Goal: Task Accomplishment & Management: Manage account settings

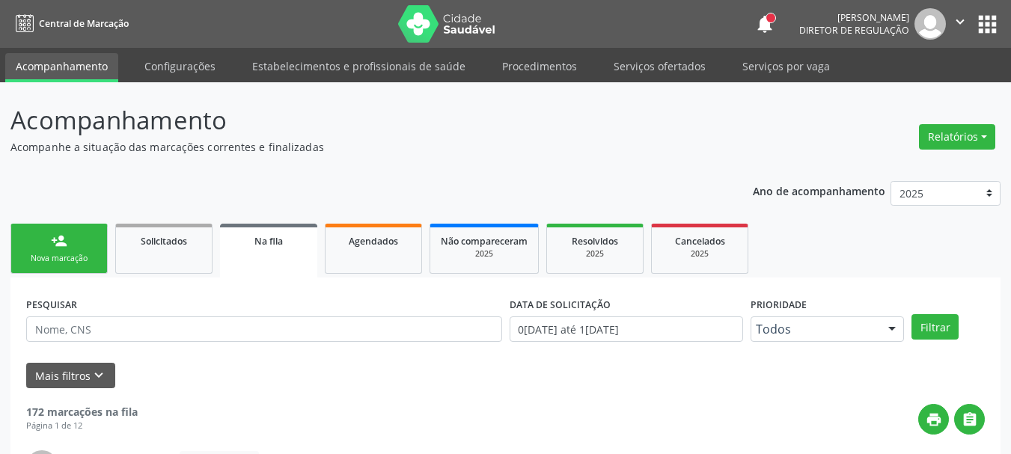
click at [389, 235] on span "Agendados" at bounding box center [373, 241] width 49 height 13
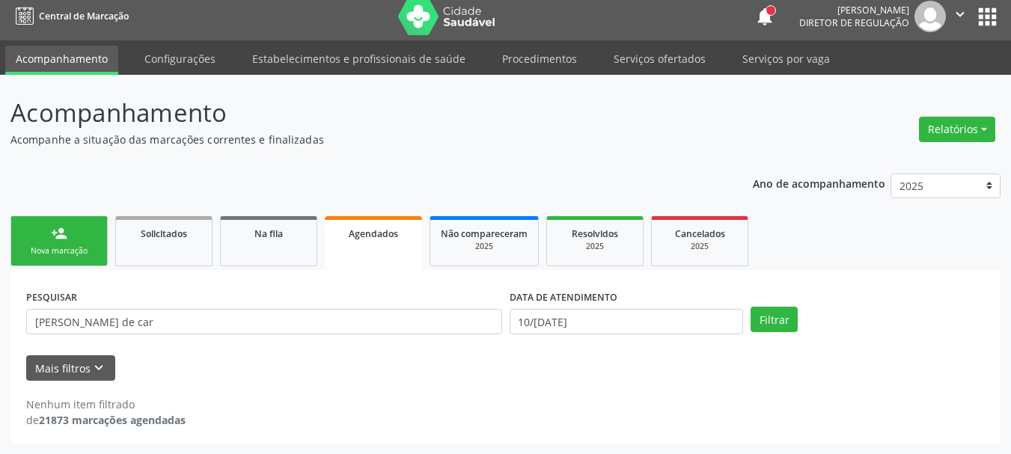
scroll to position [7, 0]
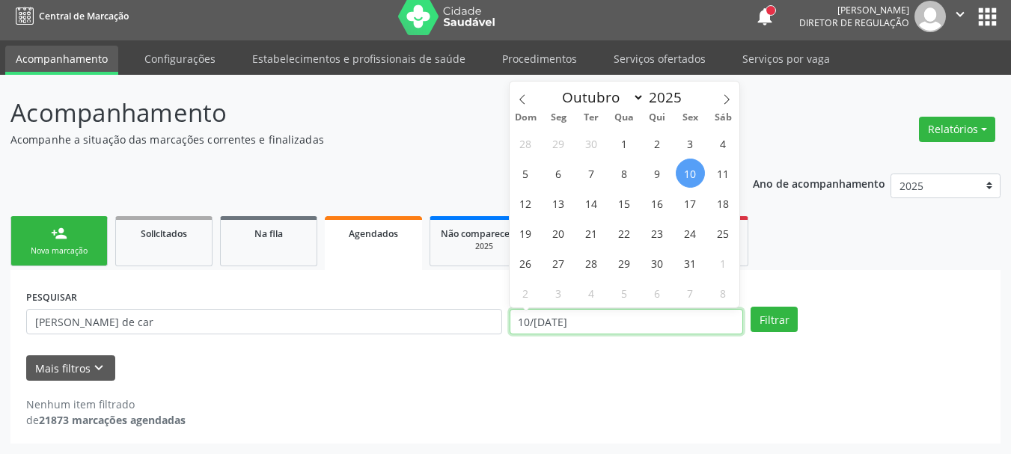
click at [577, 332] on input "10/[DATE]" at bounding box center [626, 321] width 234 height 25
click at [624, 142] on span "1" at bounding box center [624, 143] width 29 height 29
type input "01/10/2025"
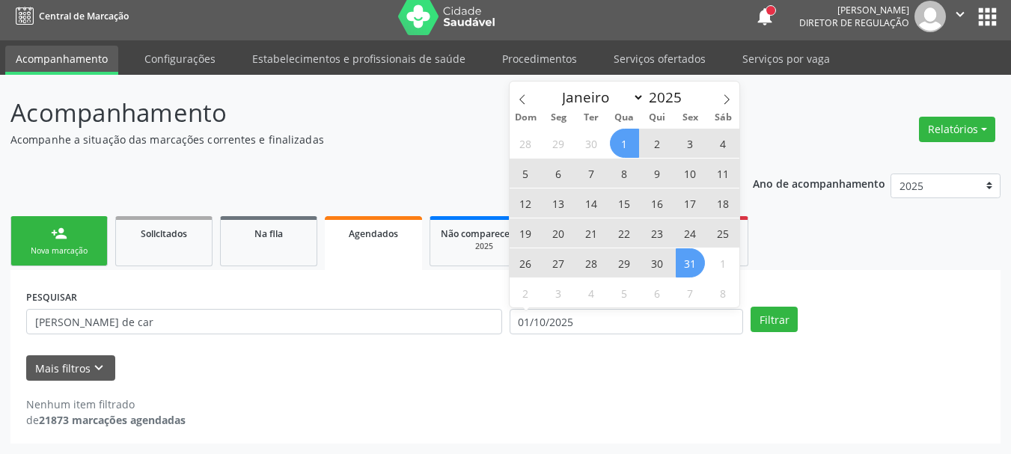
click at [687, 263] on span "31" at bounding box center [689, 262] width 29 height 29
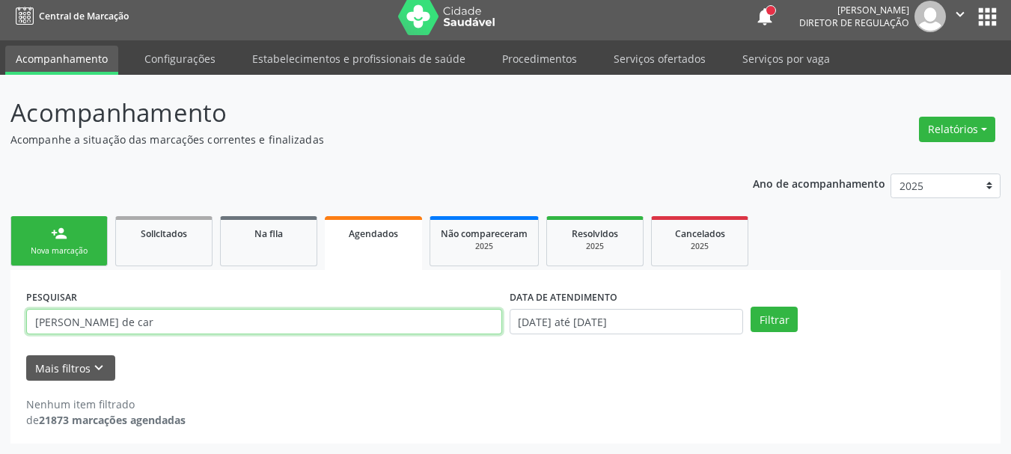
click at [304, 328] on input "[PERSON_NAME] de car" at bounding box center [264, 321] width 476 height 25
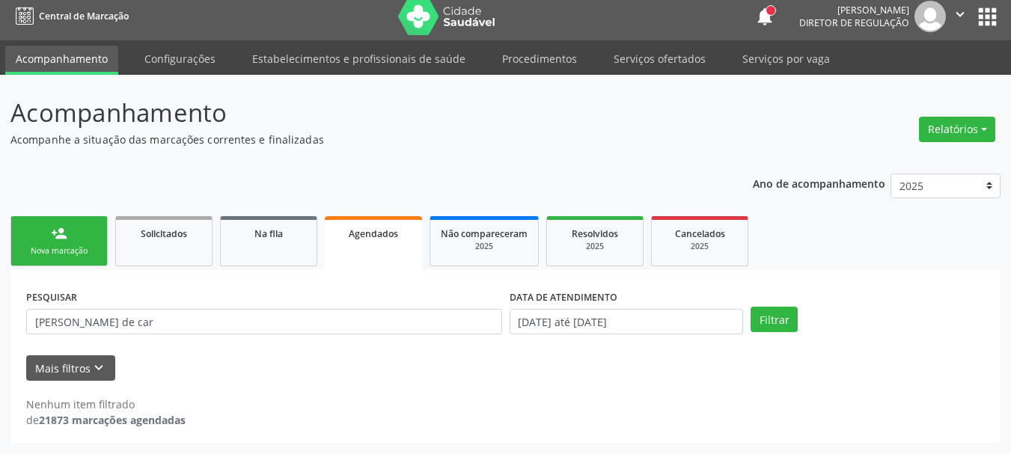
click at [94, 251] on div "Nova marcação" at bounding box center [59, 250] width 75 height 11
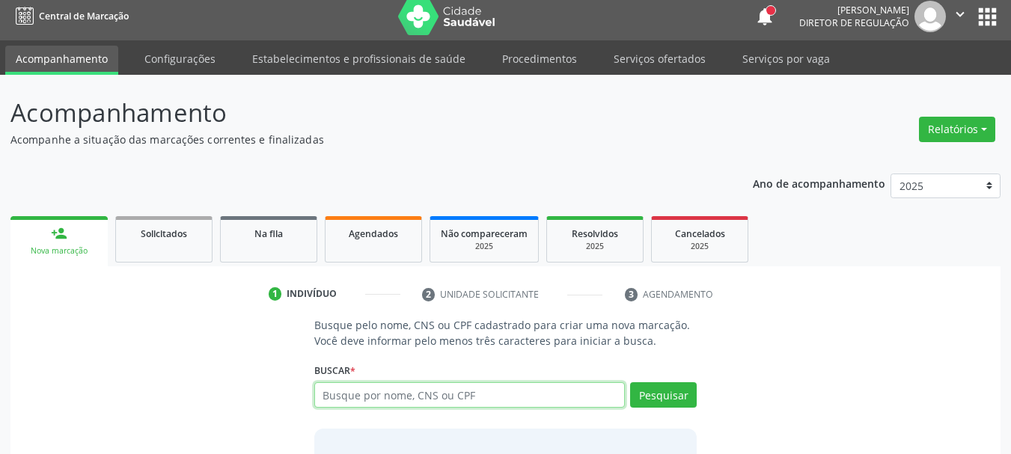
click at [364, 405] on input "text" at bounding box center [469, 394] width 311 height 25
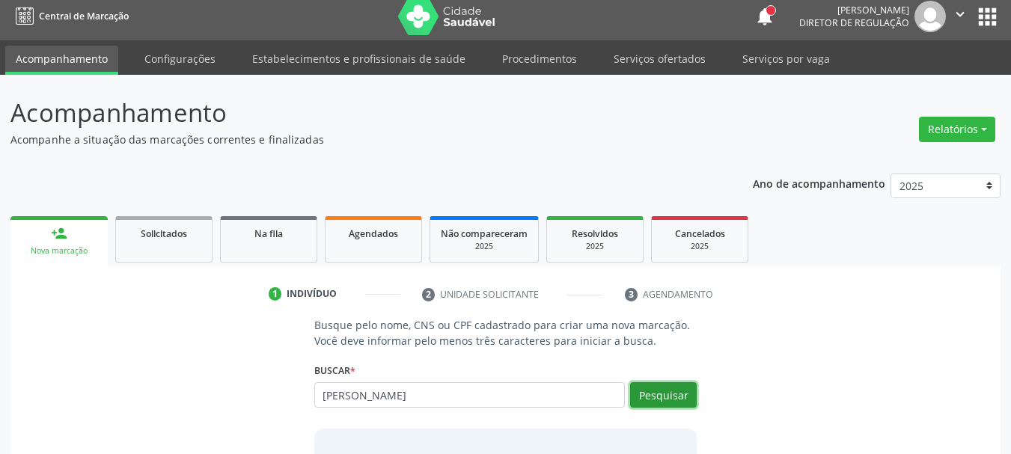
click at [680, 387] on button "Pesquisar" at bounding box center [663, 394] width 67 height 25
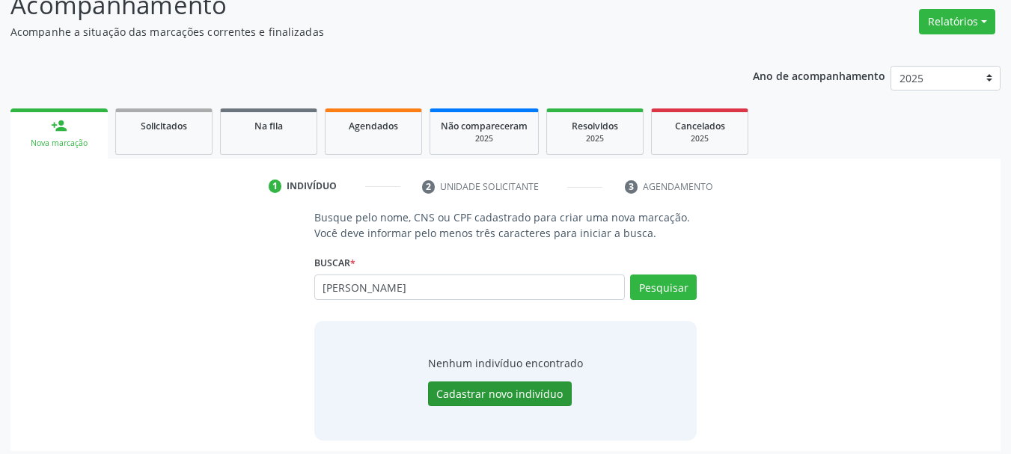
scroll to position [123, 0]
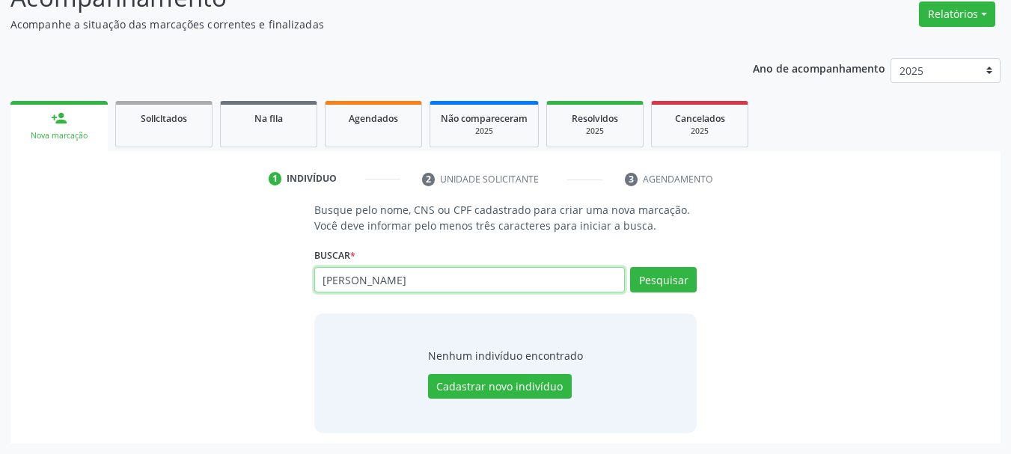
click at [426, 280] on input "[PERSON_NAME]" at bounding box center [469, 279] width 311 height 25
type input "n"
type input "708401200180166"
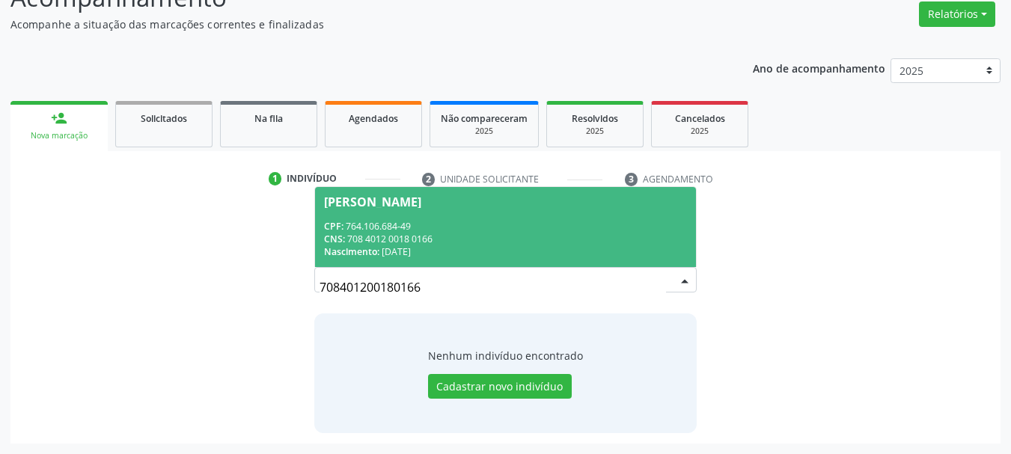
click at [443, 227] on div "CPF: 764.106.684-49" at bounding box center [506, 226] width 364 height 13
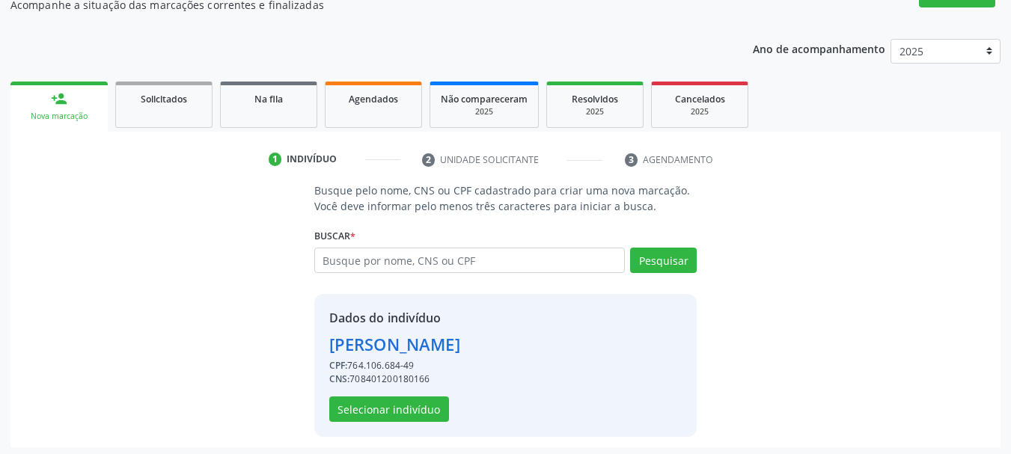
scroll to position [146, 0]
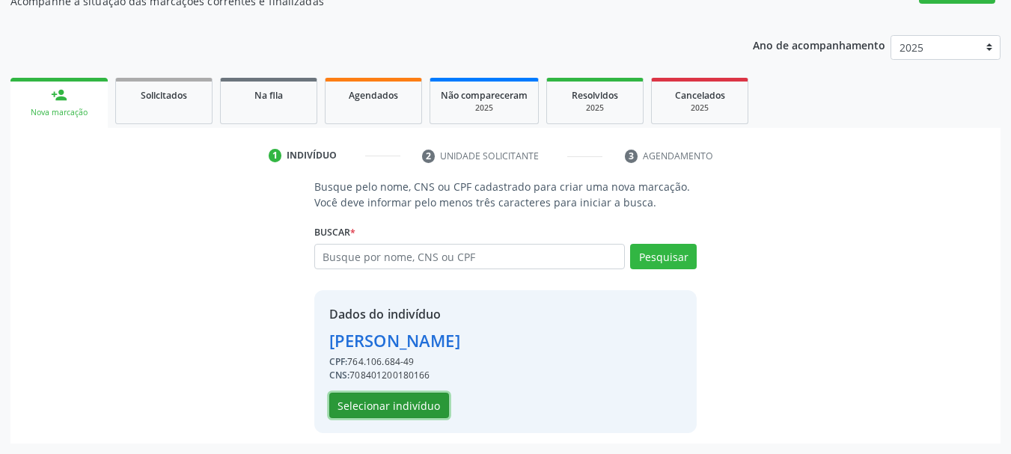
click at [386, 417] on button "Selecionar indivíduo" at bounding box center [389, 405] width 120 height 25
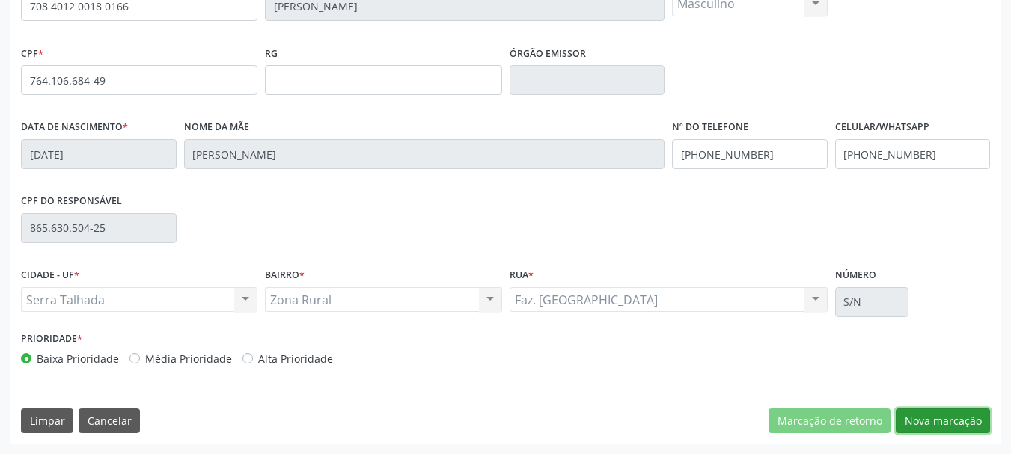
click at [914, 421] on button "Nova marcação" at bounding box center [942, 420] width 94 height 25
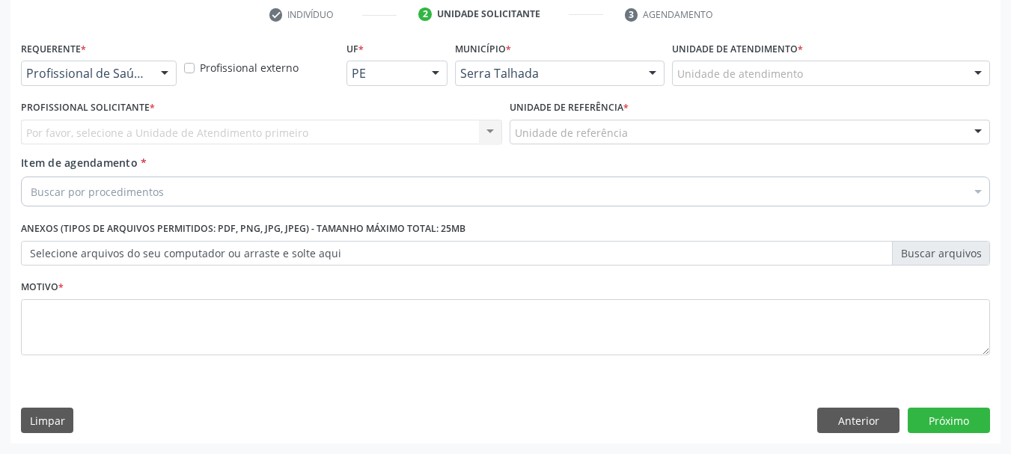
scroll to position [287, 0]
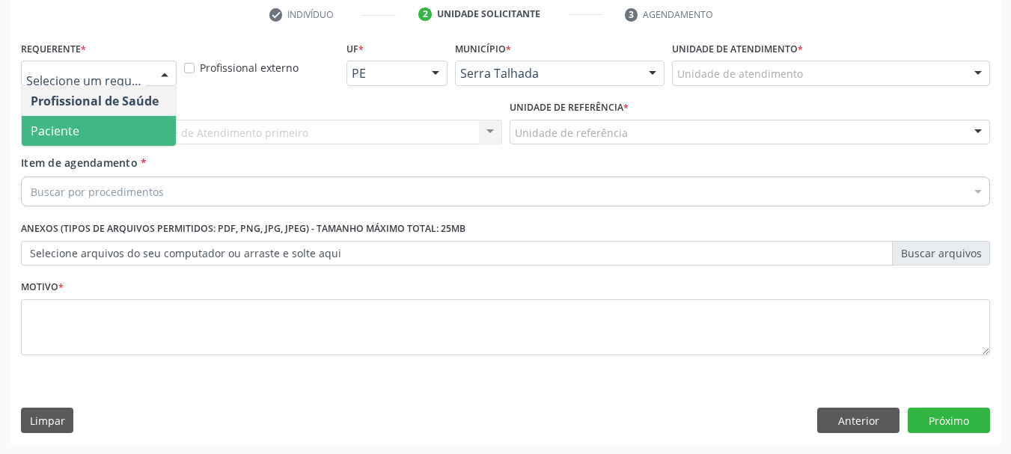
click at [92, 129] on span "Paciente" at bounding box center [99, 131] width 154 height 30
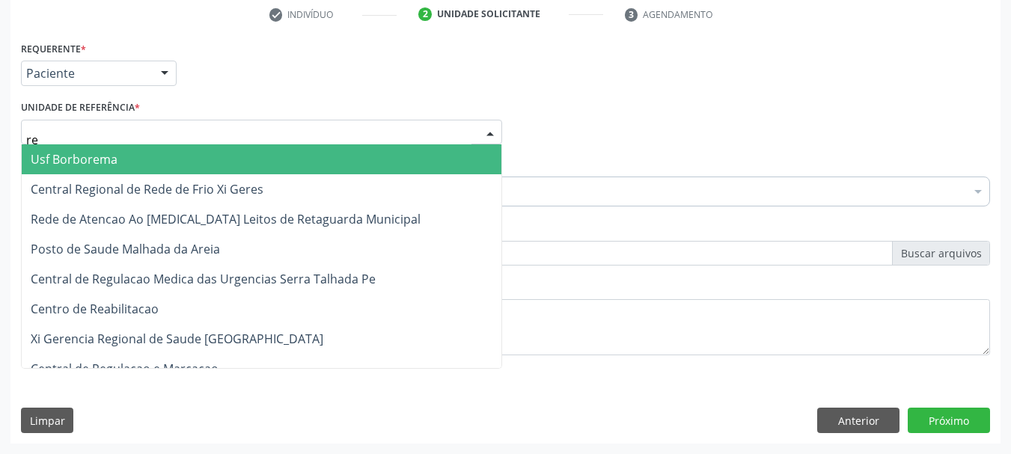
type input "rea"
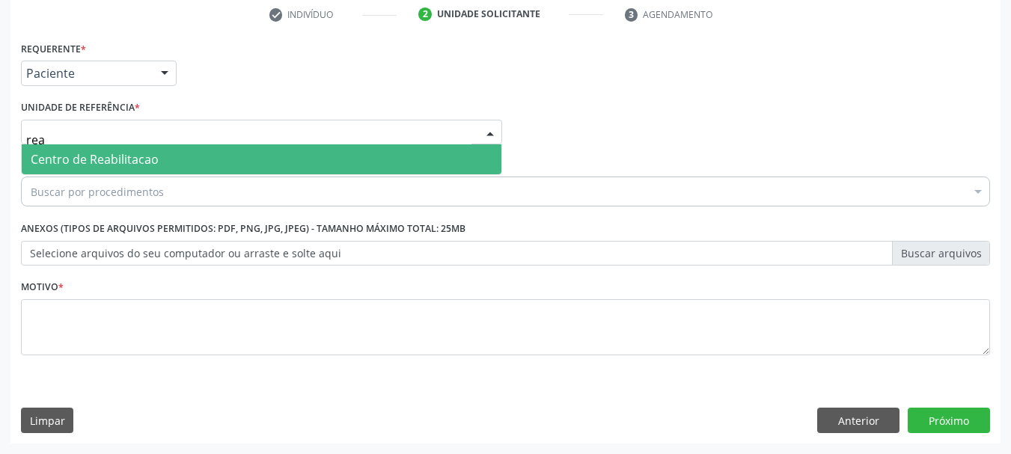
click at [95, 143] on input "rea" at bounding box center [248, 140] width 445 height 30
click at [97, 156] on span "Centro de Reabilitacao" at bounding box center [95, 159] width 128 height 16
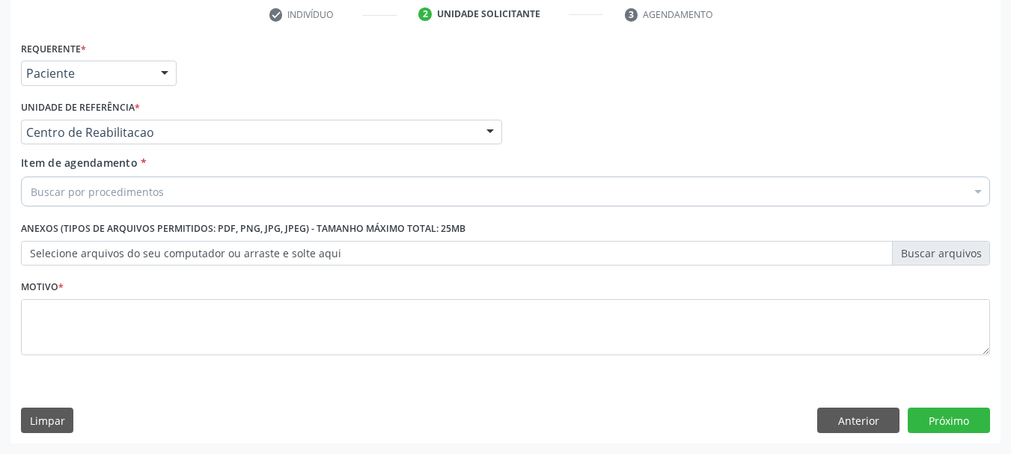
click at [101, 183] on div "Buscar por procedimentos" at bounding box center [505, 192] width 969 height 30
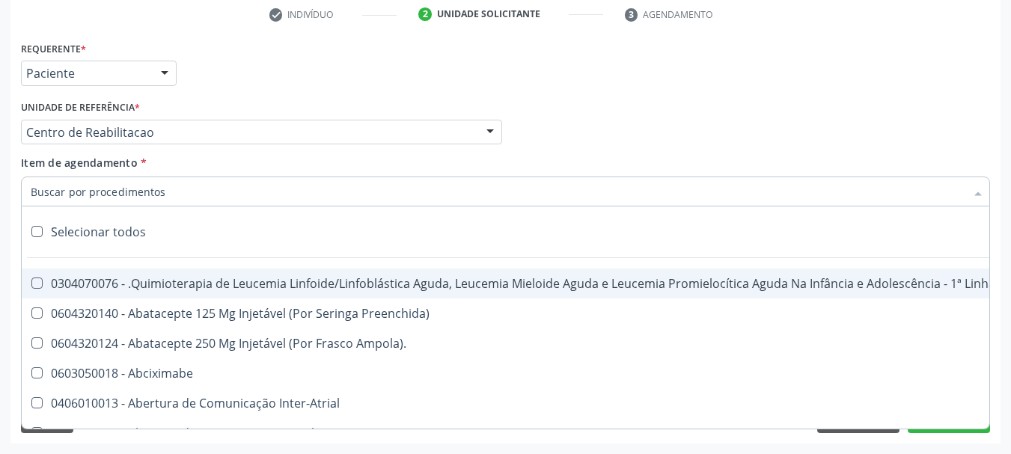
click at [103, 201] on input "Item de agendamento *" at bounding box center [498, 192] width 934 height 30
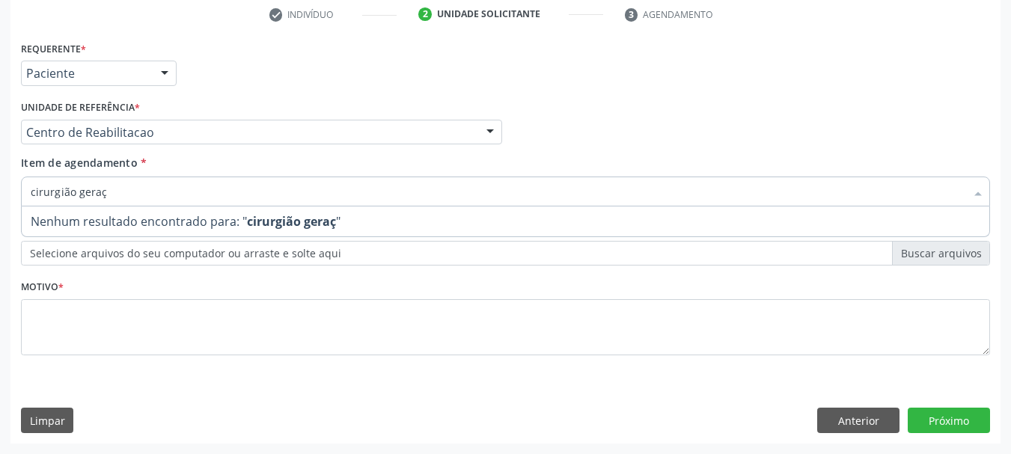
type input "cirurgião gera"
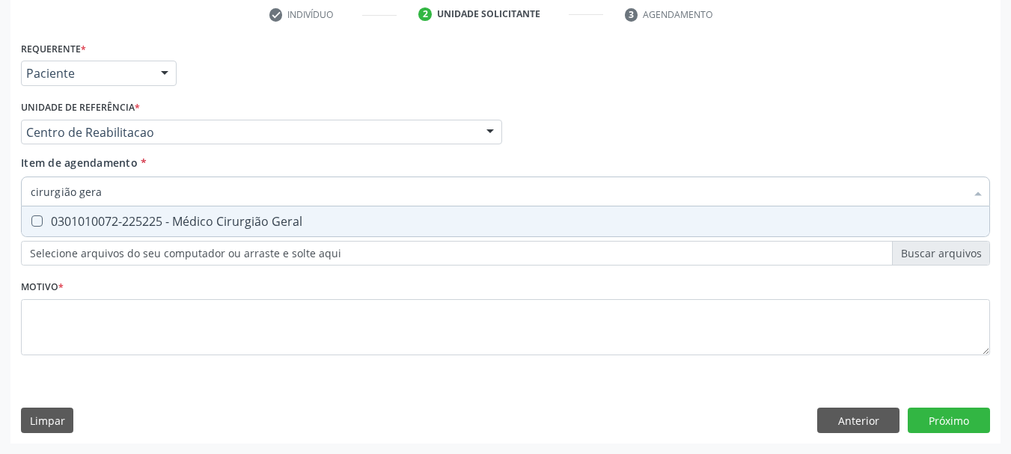
click at [135, 231] on span "0301010072-225225 - Médico Cirurgião Geral" at bounding box center [505, 221] width 967 height 30
checkbox Geral "true"
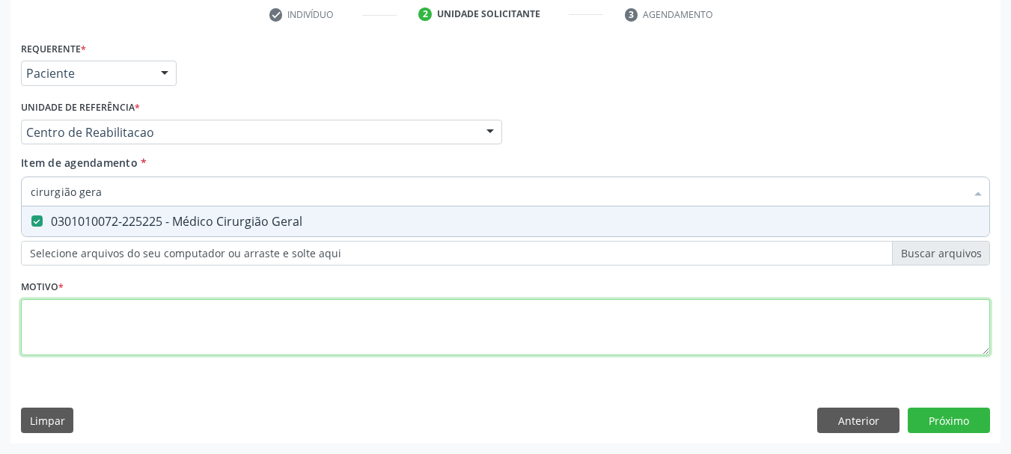
click at [107, 320] on div "Requerente * Paciente Profissional de Saúde Paciente Nenhum resultado encontrad…" at bounding box center [505, 206] width 969 height 339
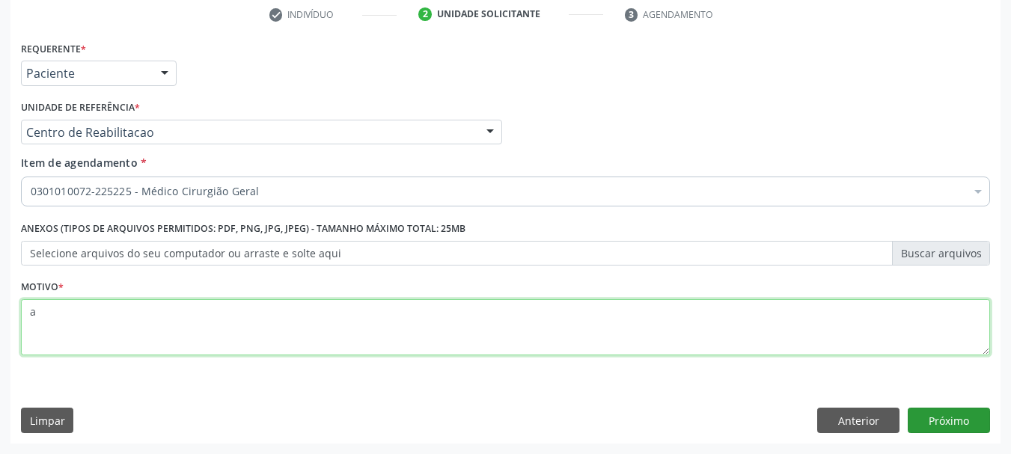
type textarea "a"
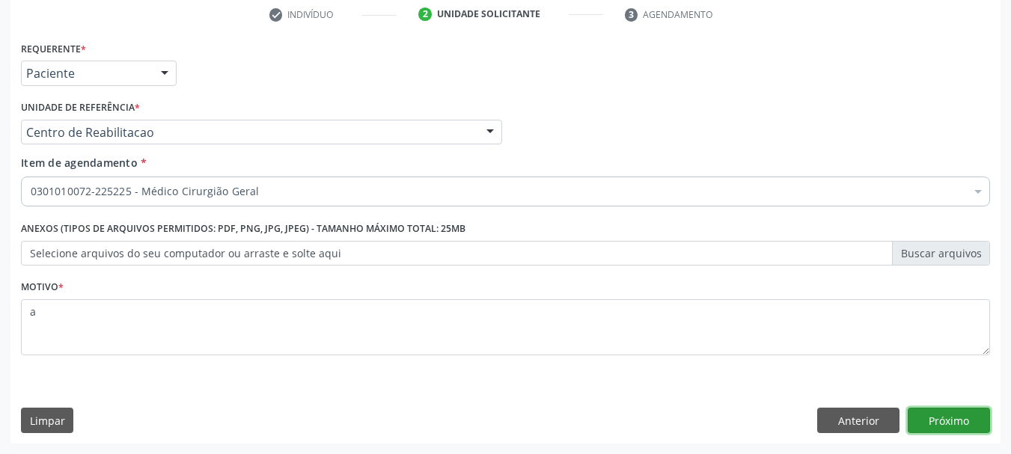
click at [925, 420] on button "Próximo" at bounding box center [948, 420] width 82 height 25
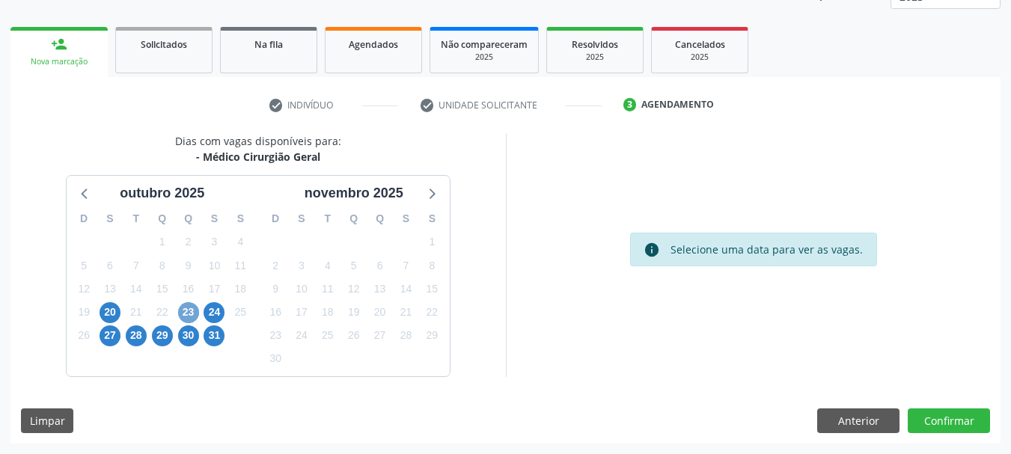
click at [183, 315] on span "23" at bounding box center [188, 312] width 21 height 21
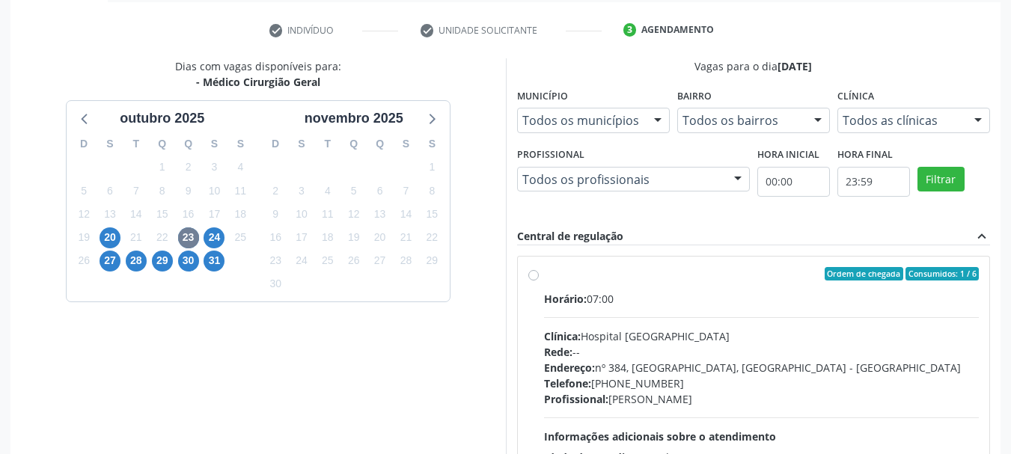
click at [648, 268] on div "Ordem de chegada Consumidos: 1 / 6" at bounding box center [761, 273] width 435 height 13
click at [539, 268] on input "Ordem de chegada Consumidos: 1 / 6 Horário: 07:00 Clínica: Hospital [GEOGRAPHIC…" at bounding box center [533, 273] width 10 height 13
radio input "true"
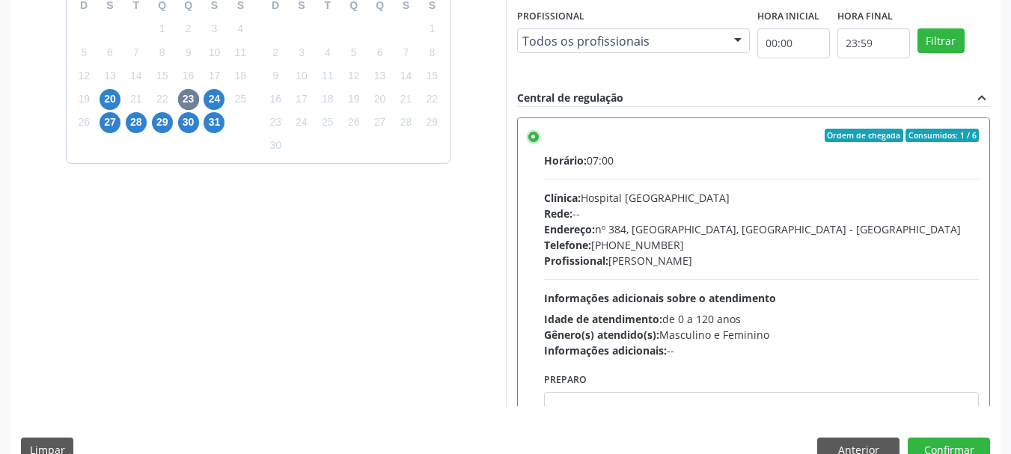
scroll to position [440, 0]
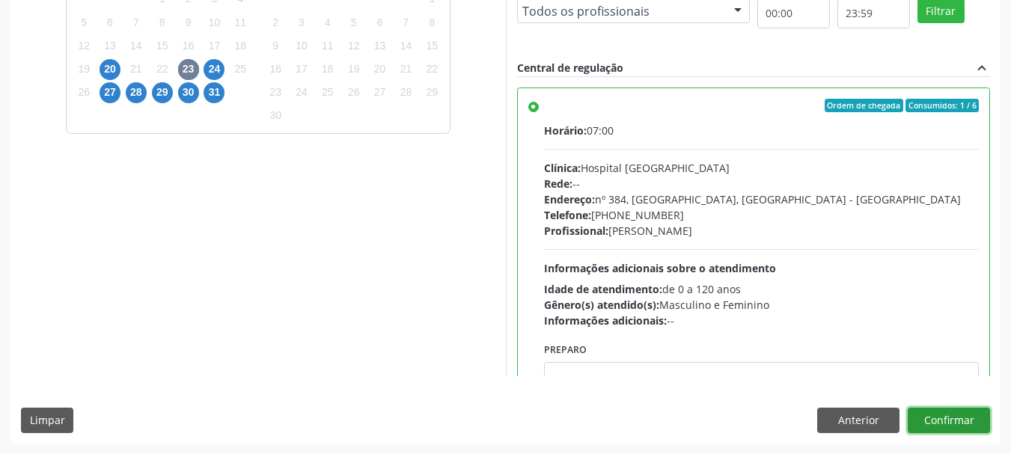
click at [957, 413] on button "Confirmar" at bounding box center [948, 420] width 82 height 25
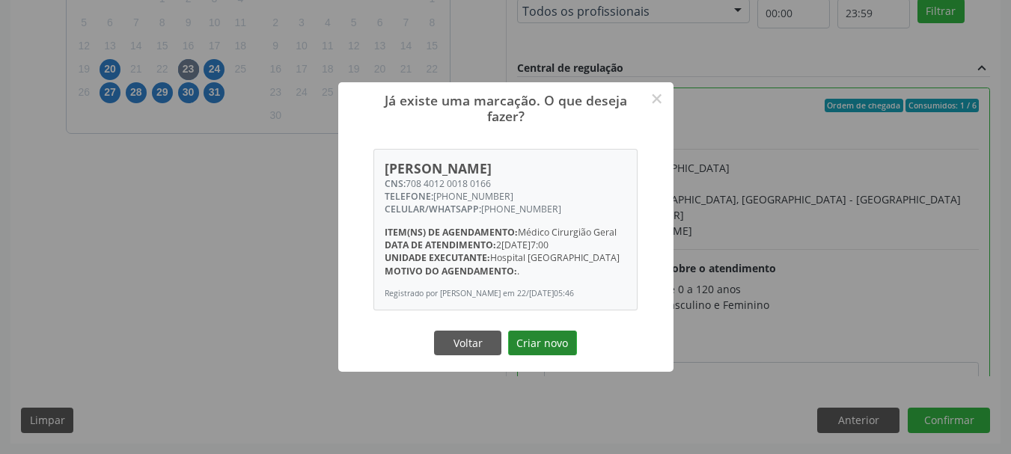
click at [543, 348] on button "Criar novo" at bounding box center [542, 343] width 69 height 25
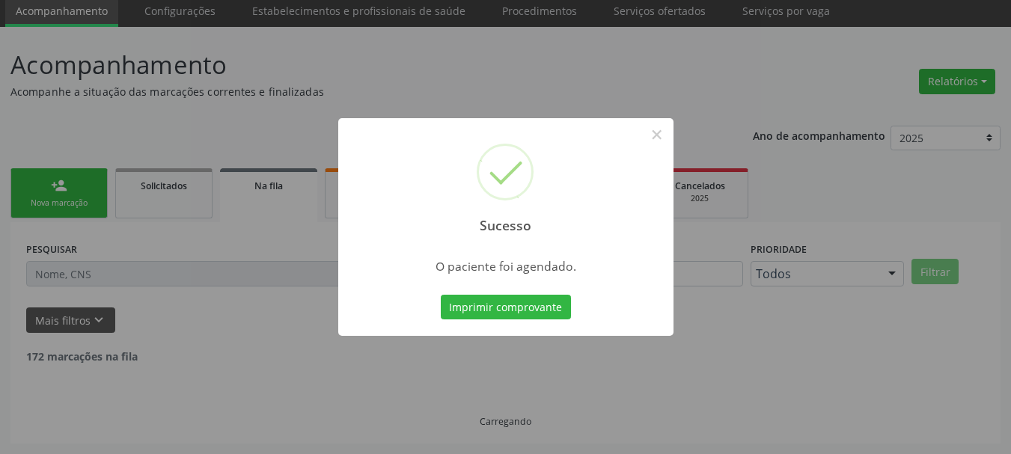
scroll to position [40, 0]
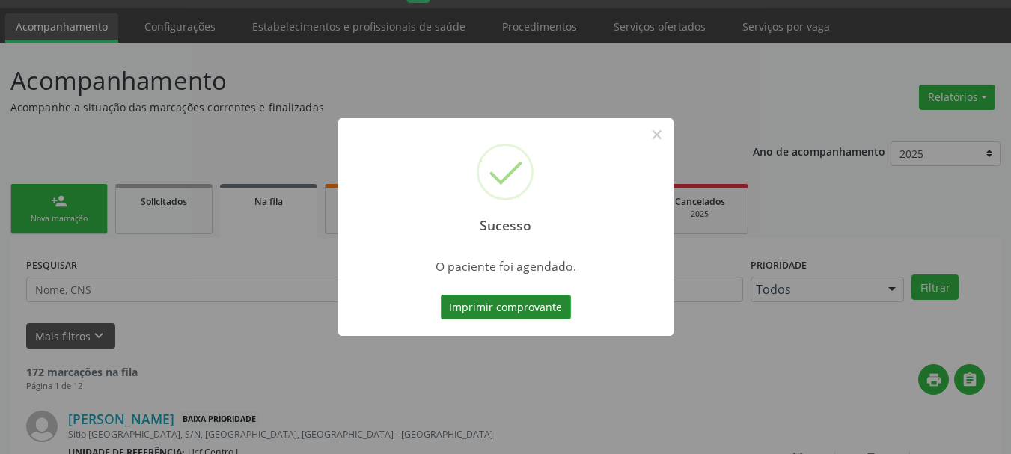
click at [485, 302] on button "Imprimir comprovante" at bounding box center [506, 307] width 130 height 25
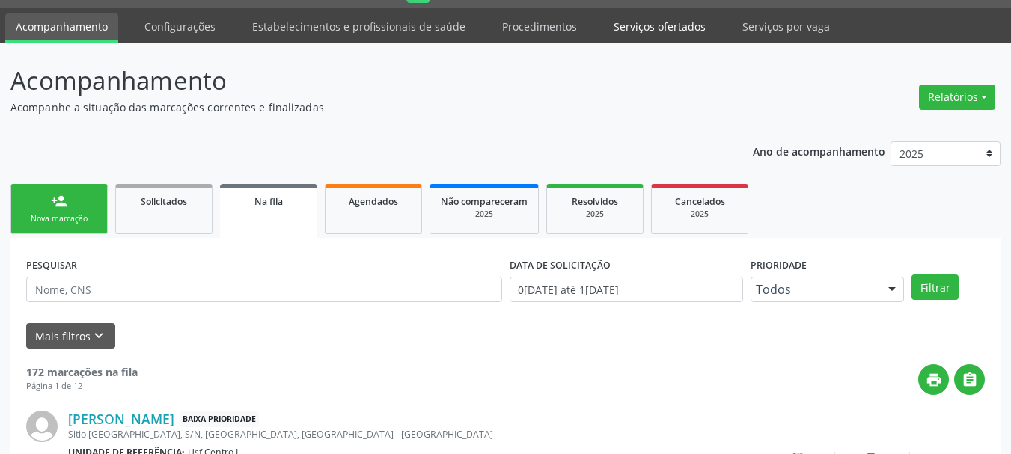
click at [666, 21] on link "Serviços ofertados" at bounding box center [659, 26] width 113 height 26
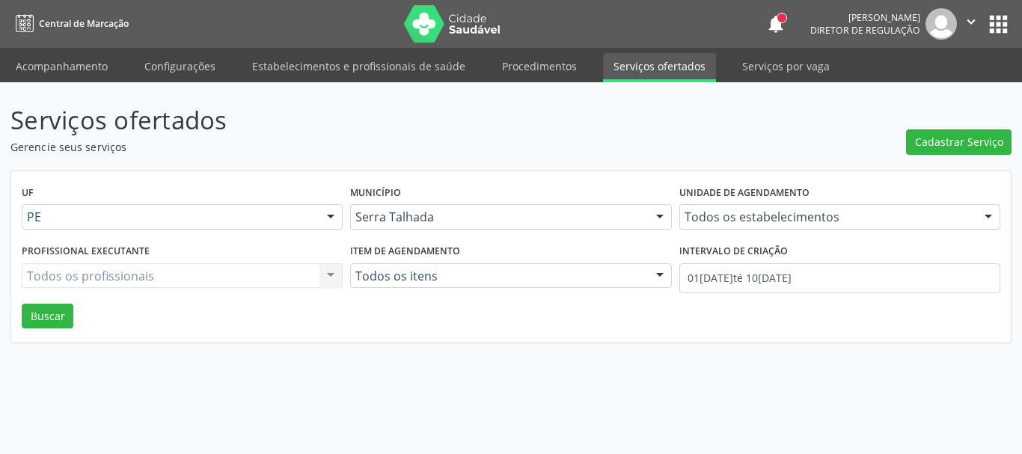
click at [716, 230] on div "Unidade de agendamento Todos os estabelecimentos Todos os estabelecimentos 3 Gr…" at bounding box center [839, 211] width 328 height 58
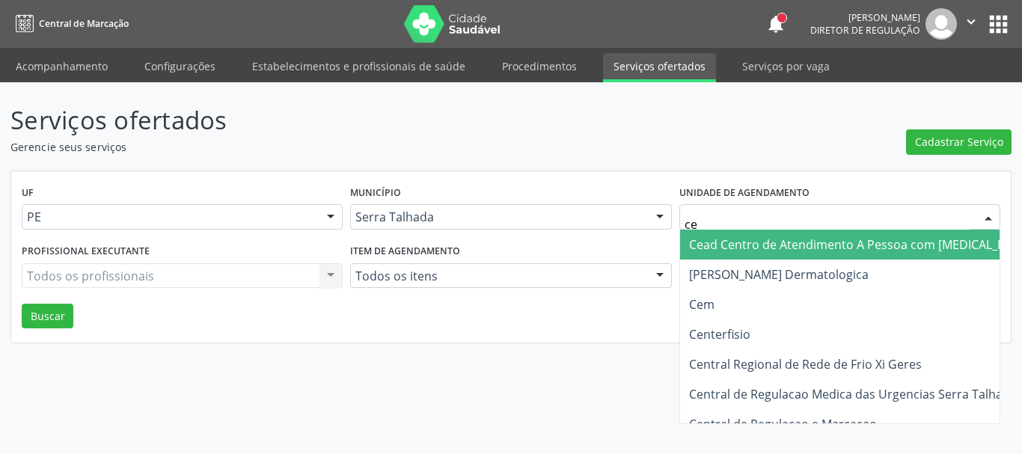
type input "cem"
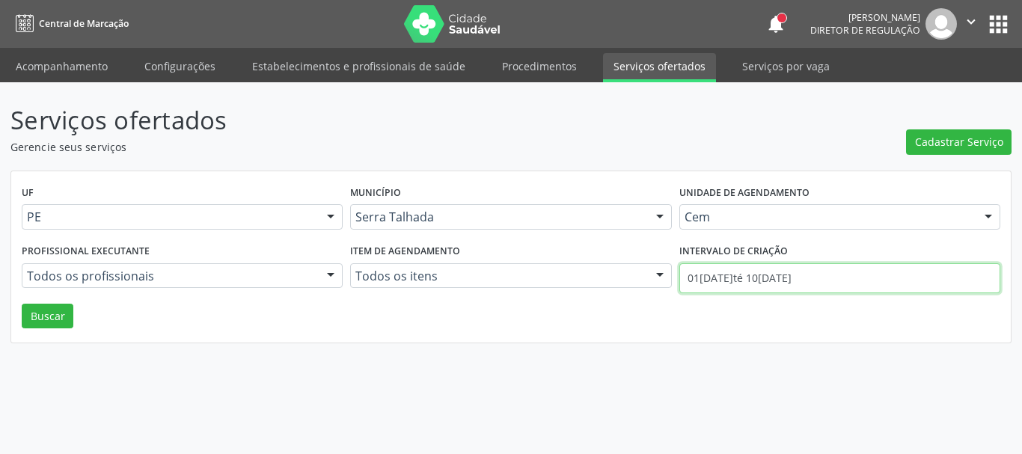
click at [816, 289] on input "01[DATE]té 10[DATE]" at bounding box center [839, 278] width 321 height 30
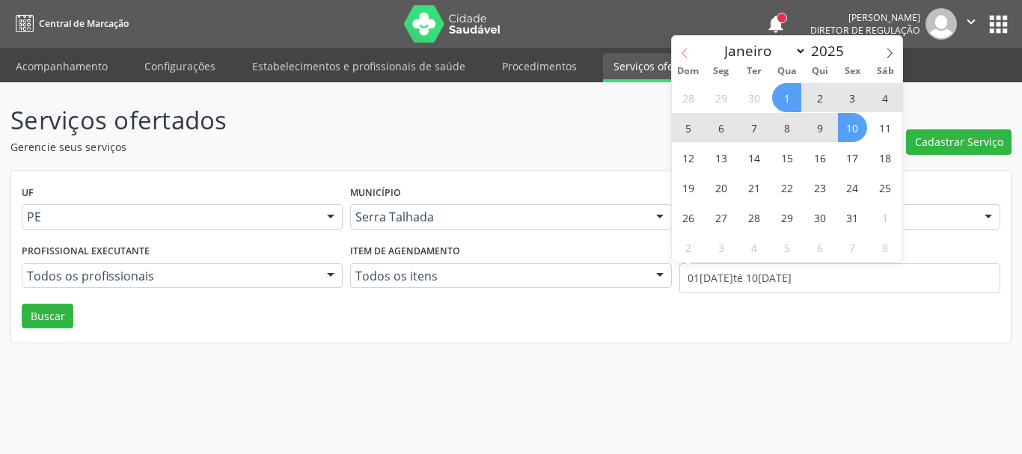
click at [681, 60] on span at bounding box center [684, 48] width 25 height 25
select select "8"
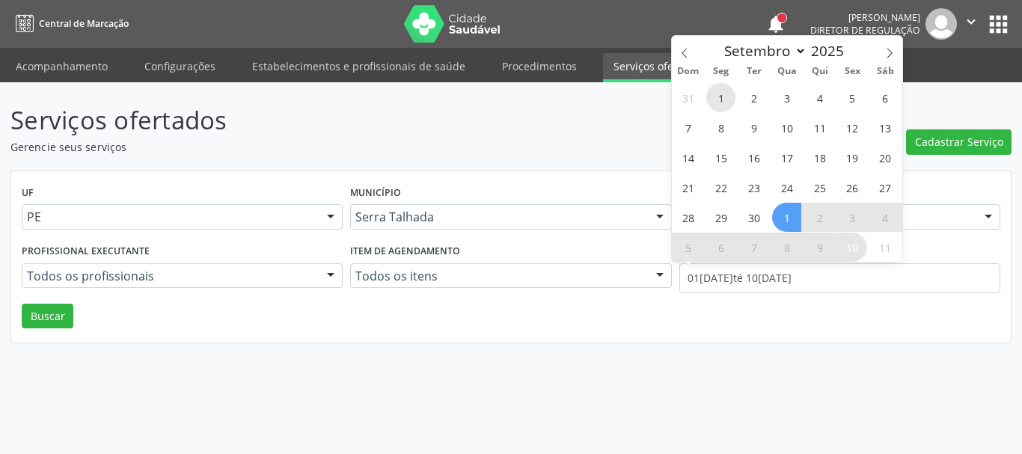
click at [720, 94] on span "1" at bounding box center [720, 97] width 29 height 29
type input "0[DATE]"
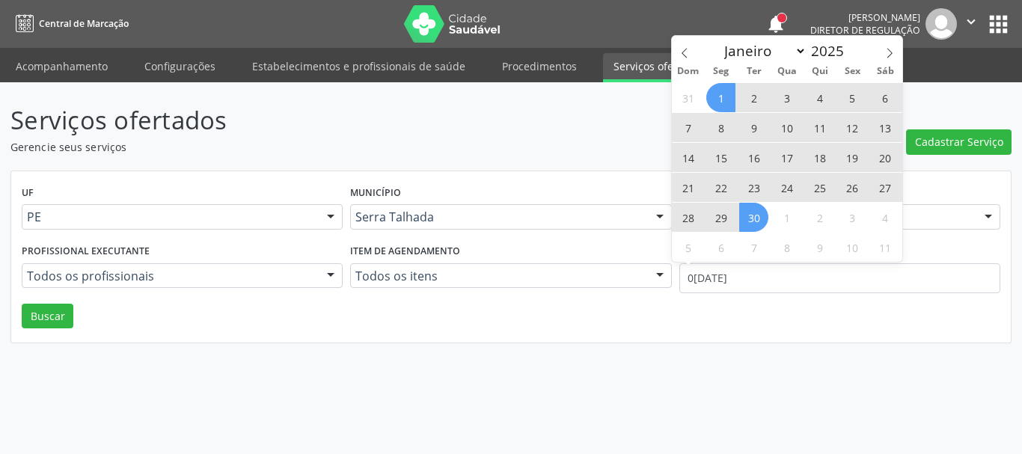
click at [756, 216] on span "30" at bounding box center [753, 217] width 29 height 29
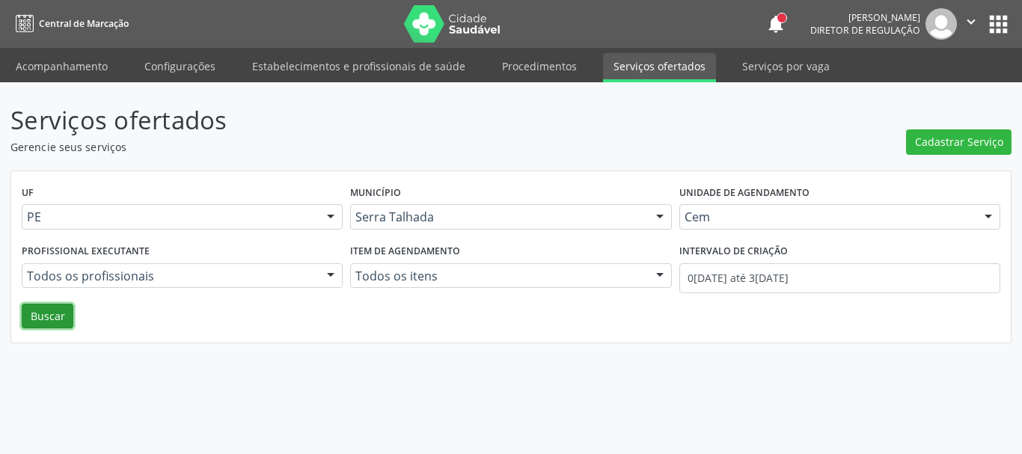
click at [54, 324] on button "Buscar" at bounding box center [48, 316] width 52 height 25
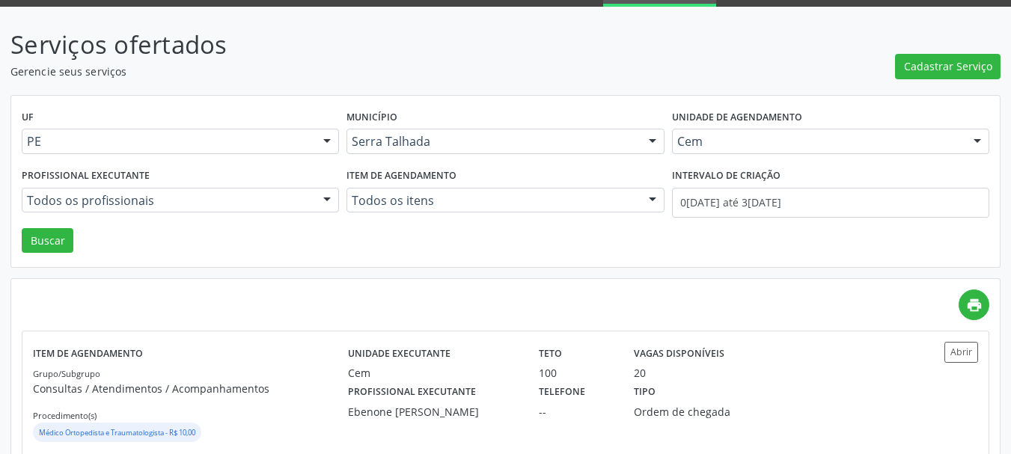
scroll to position [374, 0]
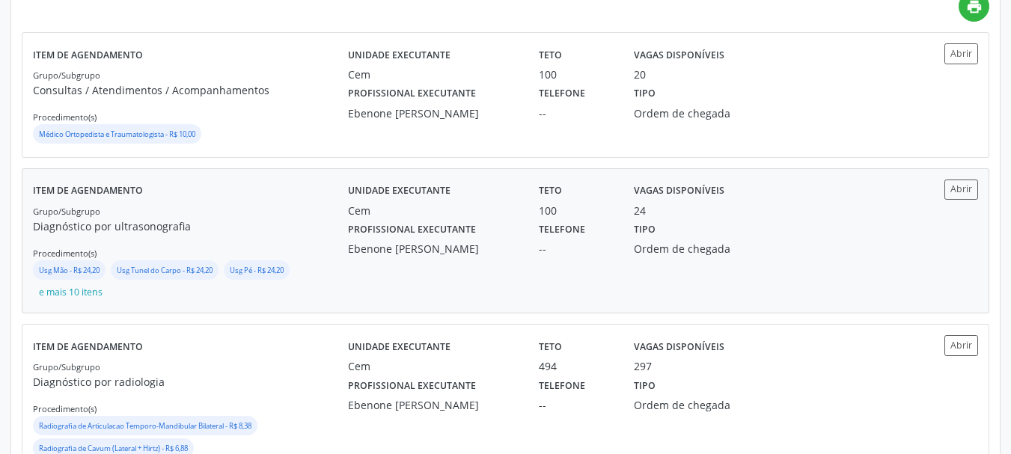
click at [571, 239] on label "Telefone" at bounding box center [562, 229] width 46 height 23
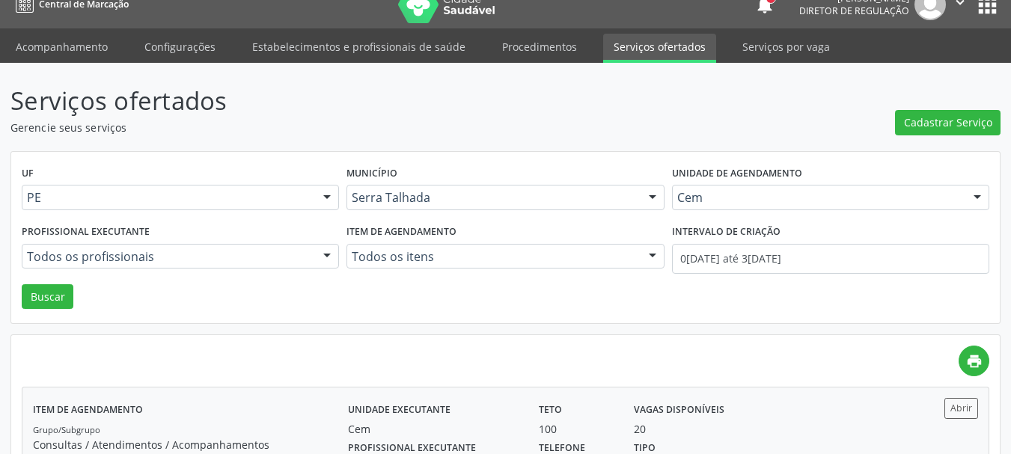
scroll to position [0, 0]
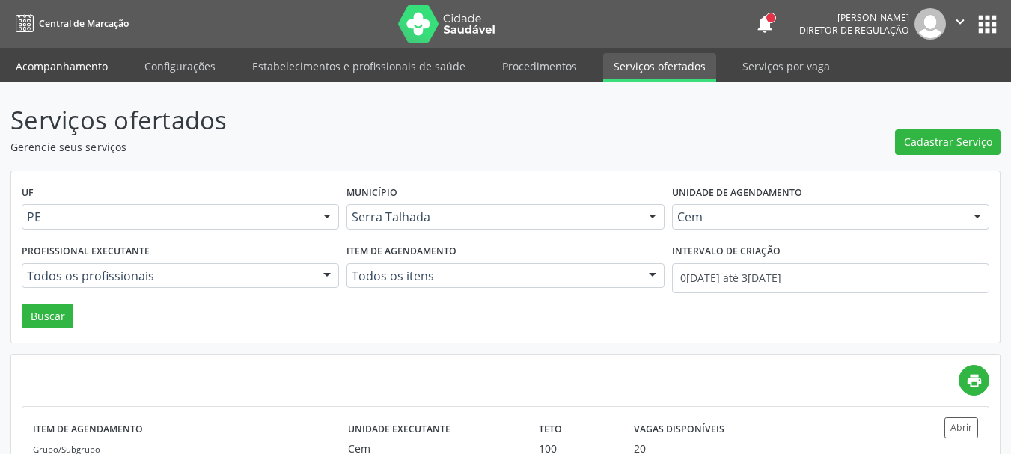
click at [47, 58] on link "Acompanhamento" at bounding box center [61, 66] width 113 height 26
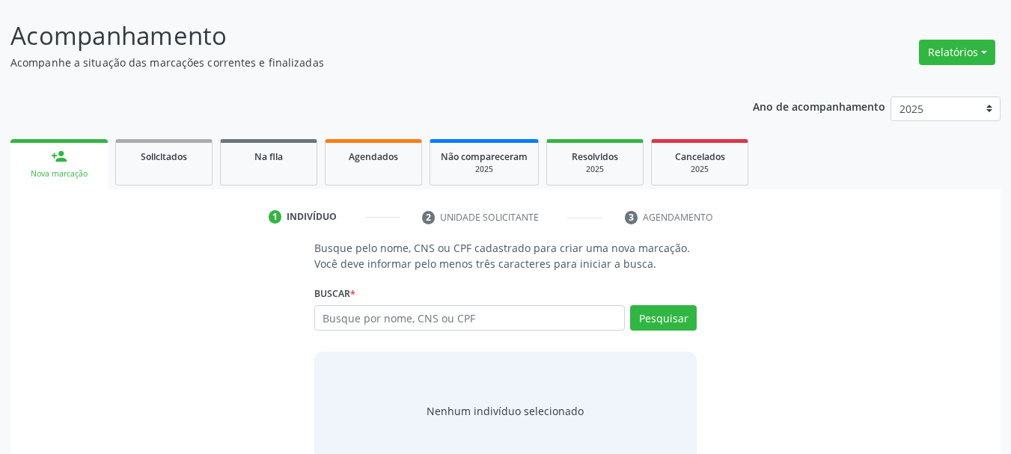
scroll to position [123, 0]
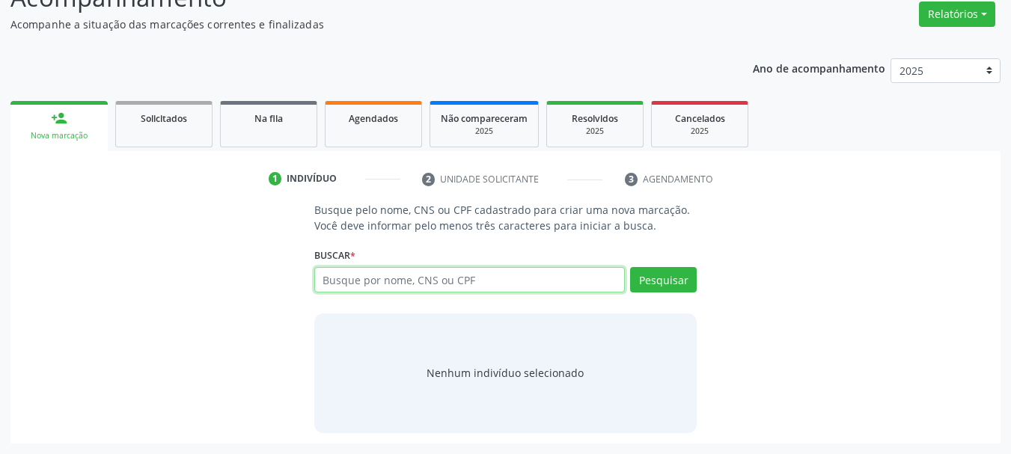
click at [396, 278] on input "text" at bounding box center [469, 279] width 311 height 25
paste input "703204613112092"
type input "703204613112092"
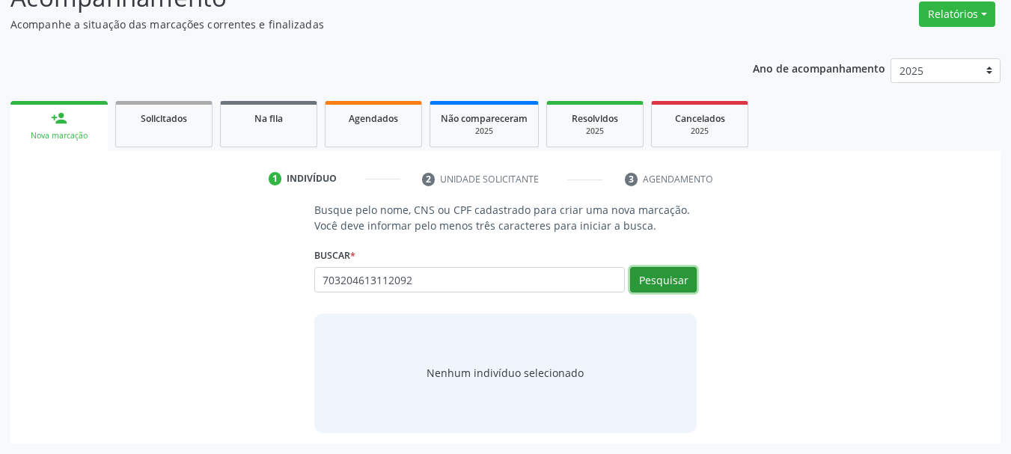
click at [671, 285] on button "Pesquisar" at bounding box center [663, 279] width 67 height 25
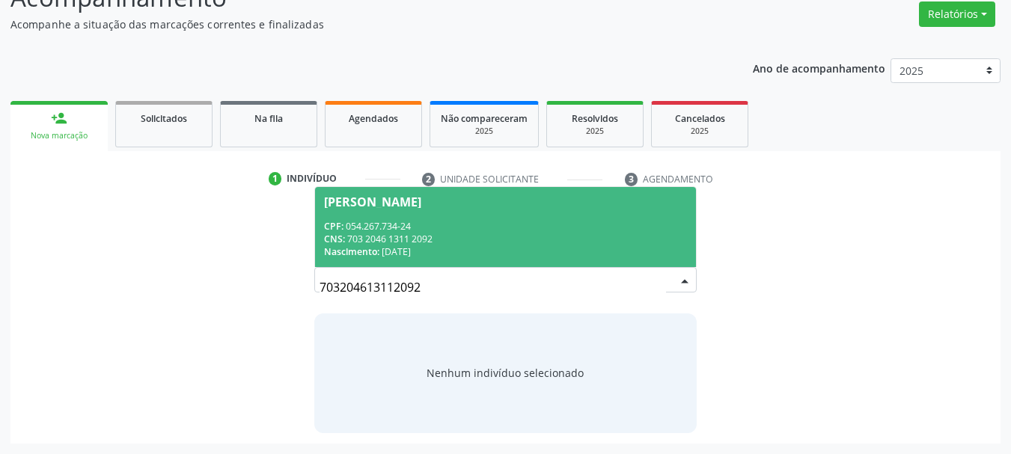
click at [521, 222] on div "CPF: 054.267.734-24" at bounding box center [506, 226] width 364 height 13
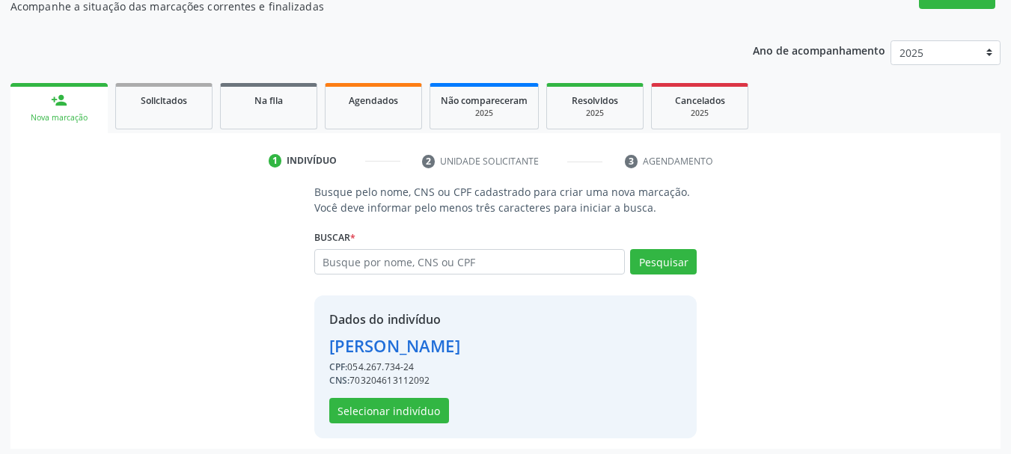
scroll to position [146, 0]
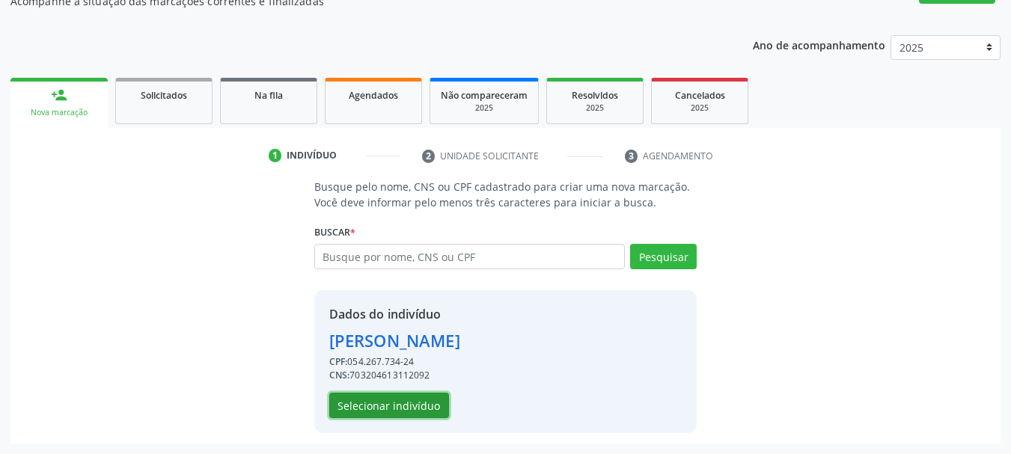
click at [424, 407] on button "Selecionar indivíduo" at bounding box center [389, 405] width 120 height 25
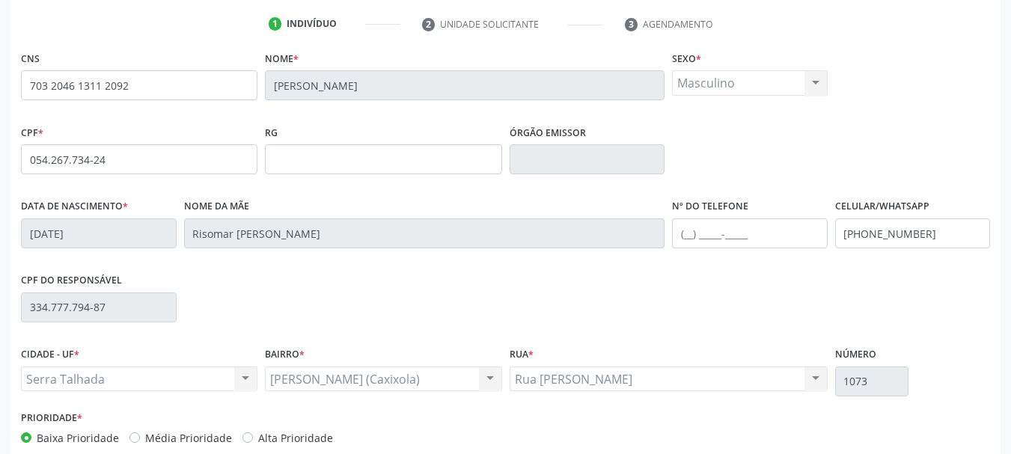
scroll to position [357, 0]
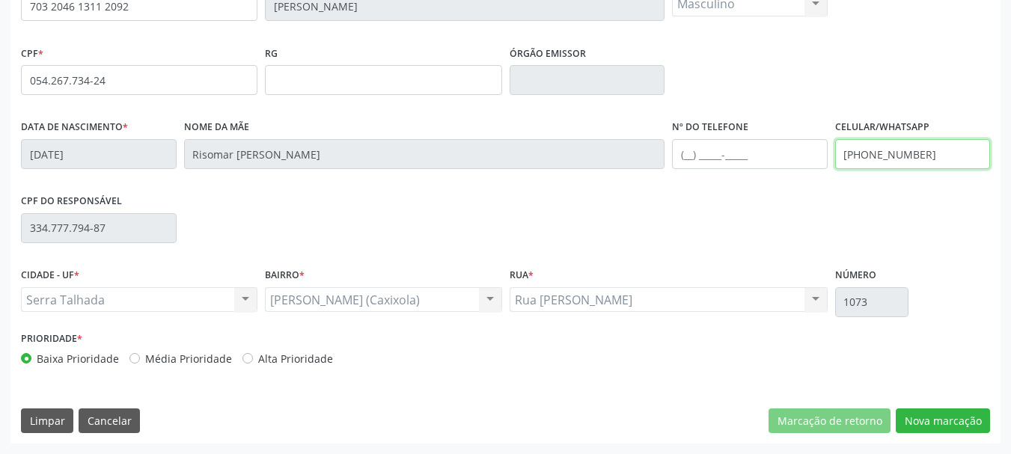
drag, startPoint x: 929, startPoint y: 153, endPoint x: 814, endPoint y: 153, distance: 115.2
click at [814, 153] on div "Data de nascimento * 3[DATE] Nome da mãe [PERSON_NAME] de Sa Nº do Telefone Cel…" at bounding box center [505, 153] width 976 height 74
click at [835, 206] on div "CPF do responsável 334.777.794-87" at bounding box center [505, 227] width 976 height 74
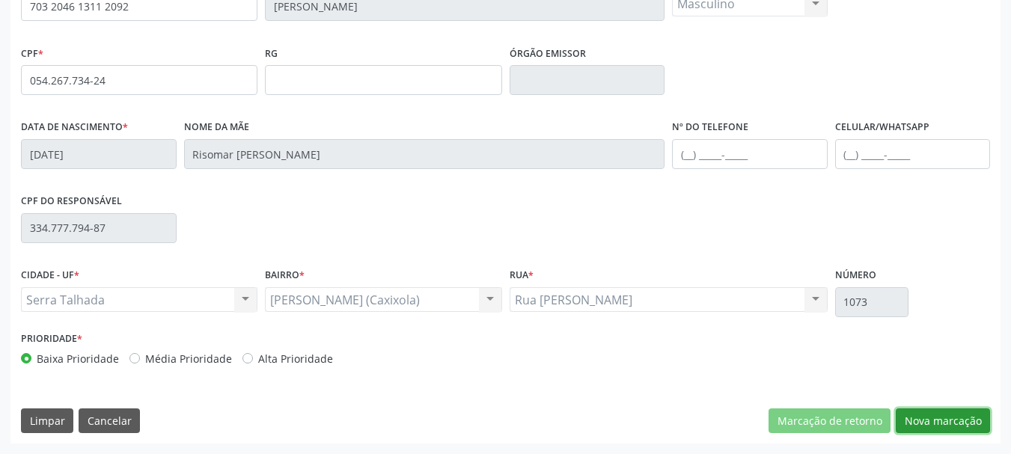
click at [965, 432] on button "Nova marcação" at bounding box center [942, 420] width 94 height 25
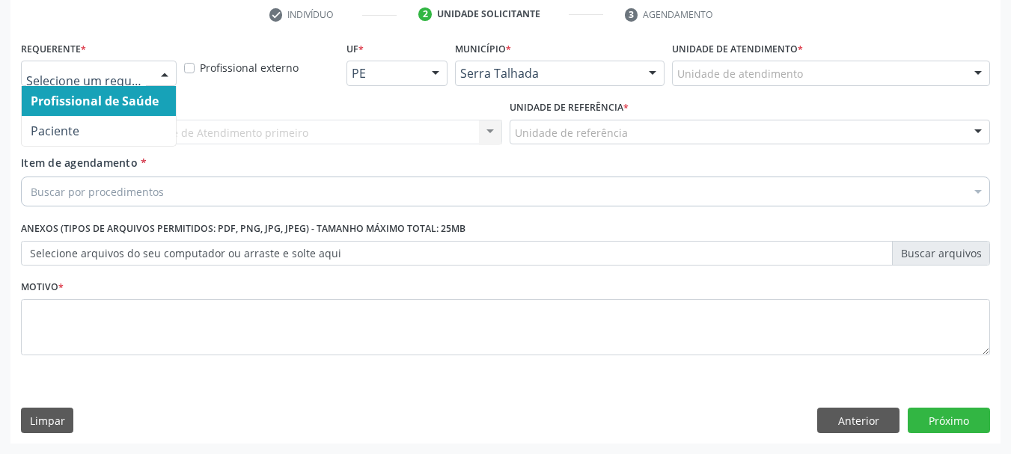
click at [112, 82] on div at bounding box center [99, 73] width 156 height 25
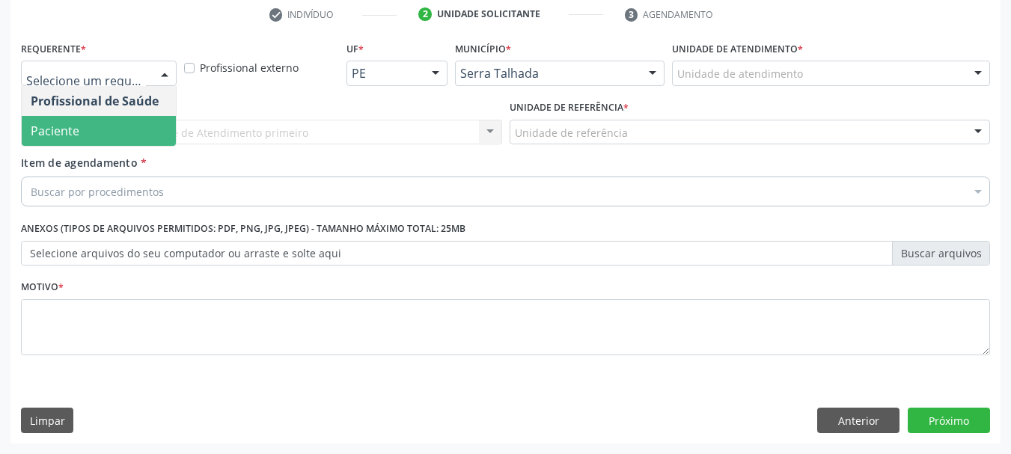
click at [59, 130] on span "Paciente" at bounding box center [55, 131] width 49 height 16
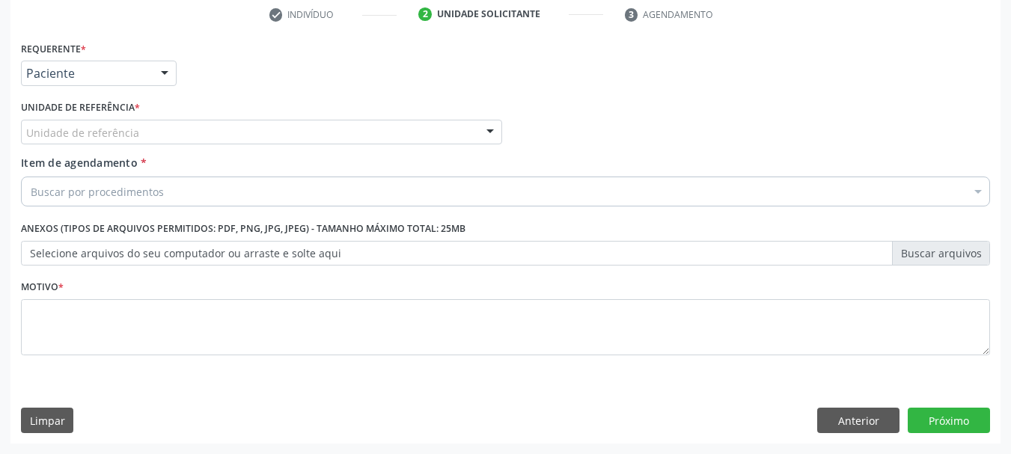
click at [59, 130] on div "Requerente * Paciente Profissional de Saúde Paciente Nenhum resultado encontrad…" at bounding box center [505, 206] width 969 height 339
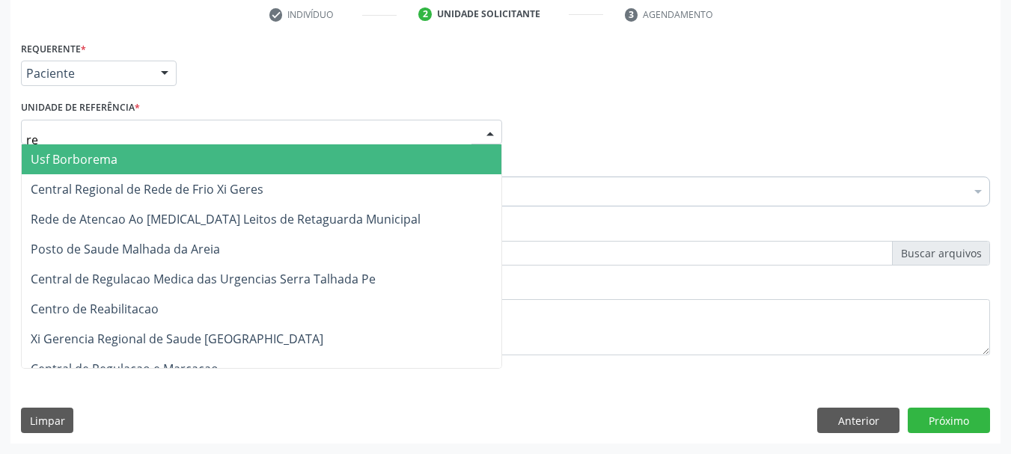
type input "rea"
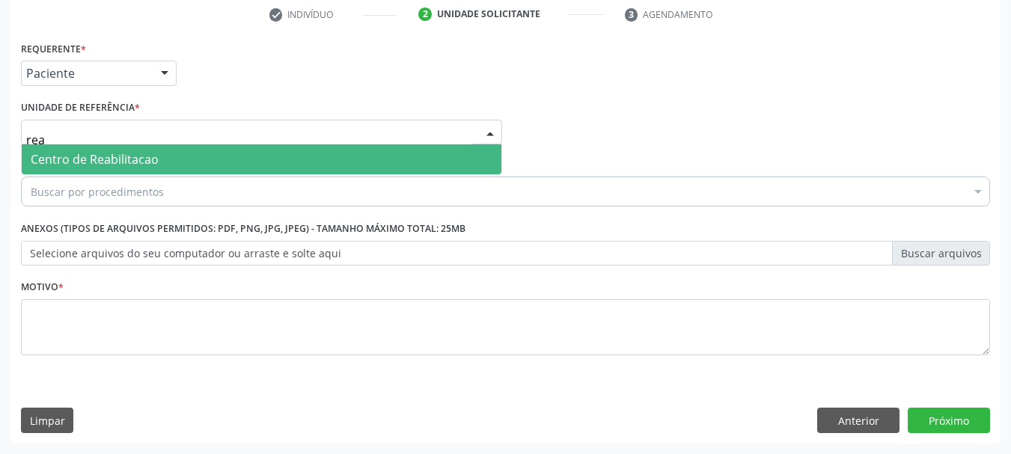
click at [74, 174] on span "Centro de Reabilitacao" at bounding box center [261, 159] width 479 height 30
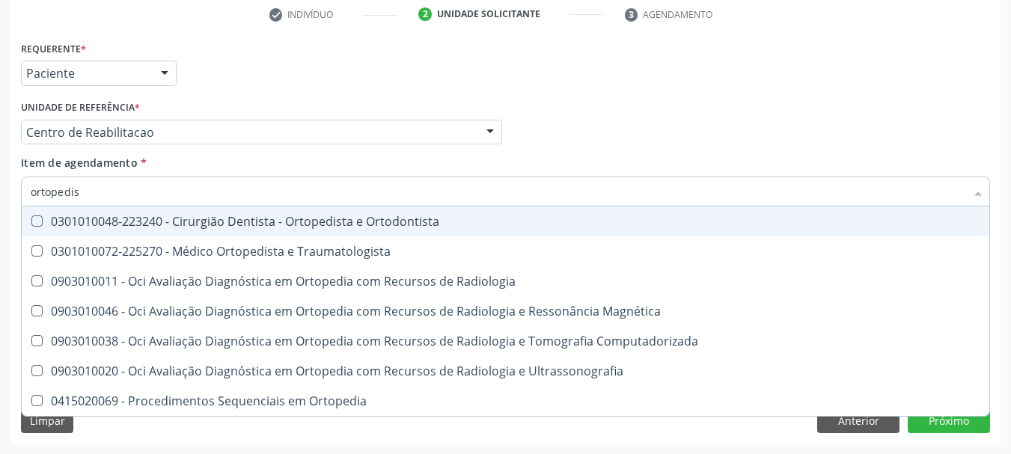
type input "ortopedist"
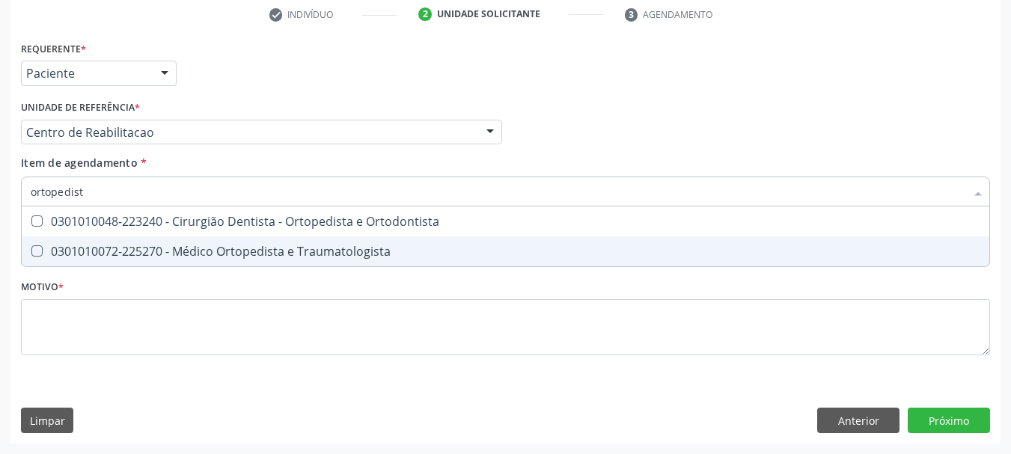
click at [132, 255] on div "0301010072-225270 - Médico Ortopedista e Traumatologista" at bounding box center [505, 251] width 949 height 12
checkbox Traumatologista "true"
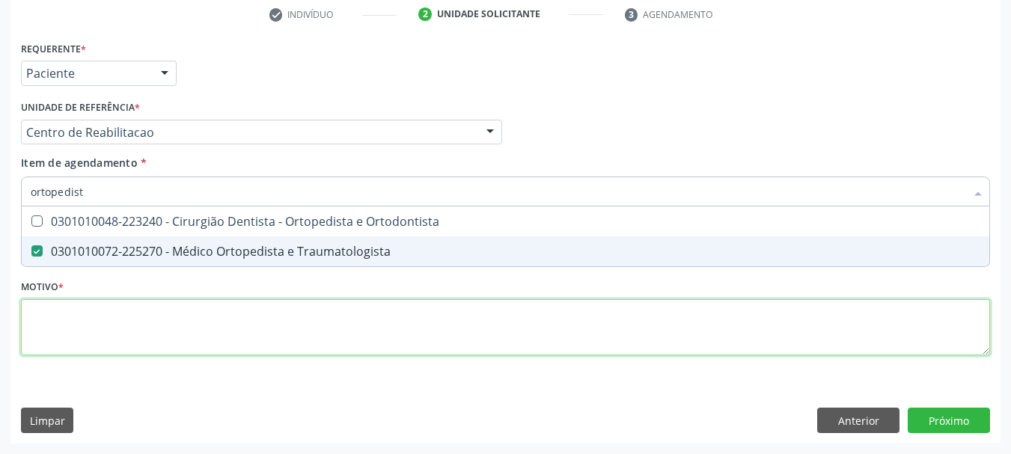
click at [132, 313] on div "Requerente * Paciente Profissional de Saúde Paciente Nenhum resultado encontrad…" at bounding box center [505, 206] width 969 height 339
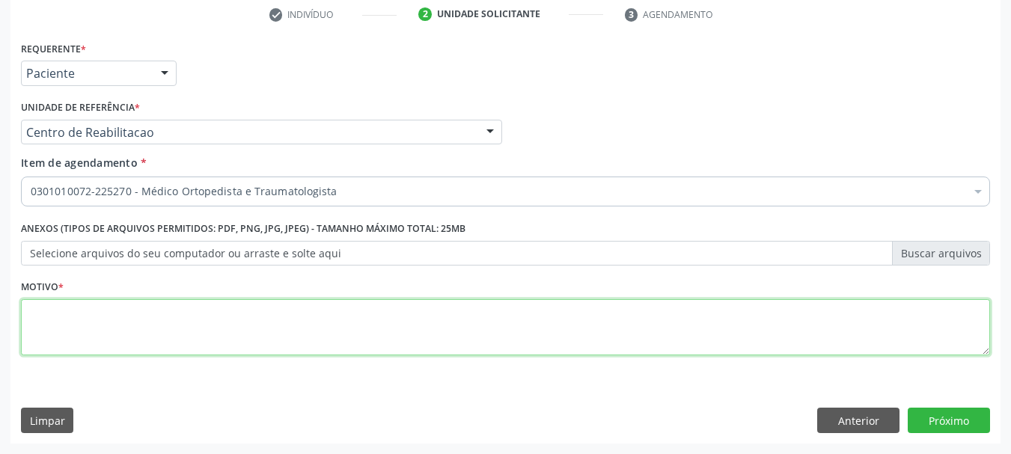
click at [235, 353] on textarea at bounding box center [505, 327] width 969 height 57
type textarea "a"
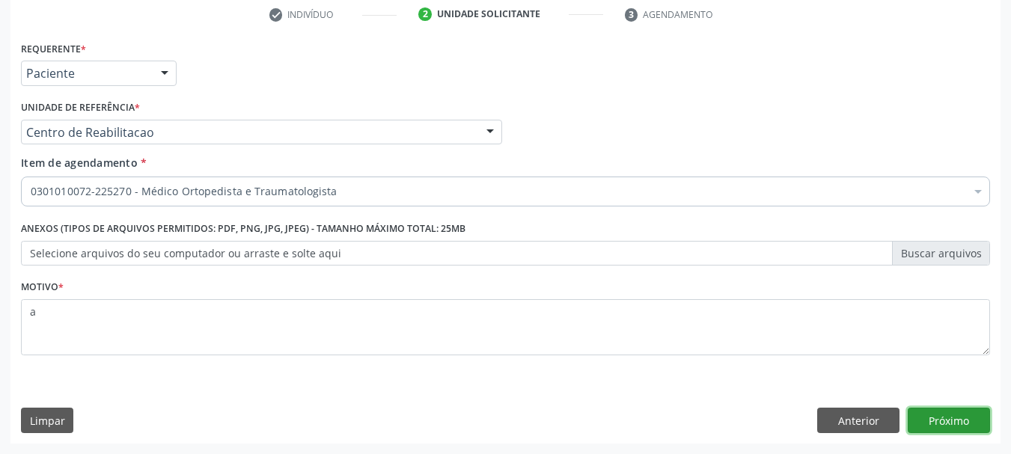
click at [916, 432] on button "Próximo" at bounding box center [948, 420] width 82 height 25
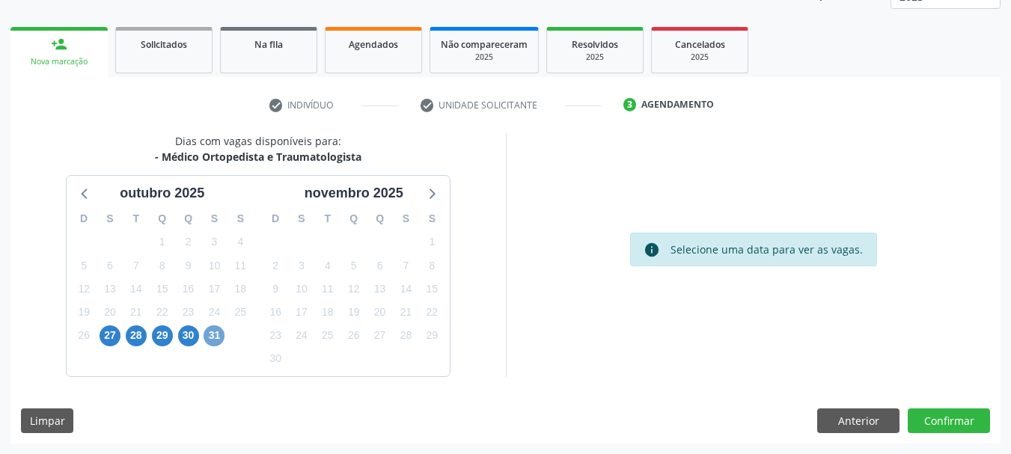
click at [215, 334] on span "31" at bounding box center [213, 335] width 21 height 21
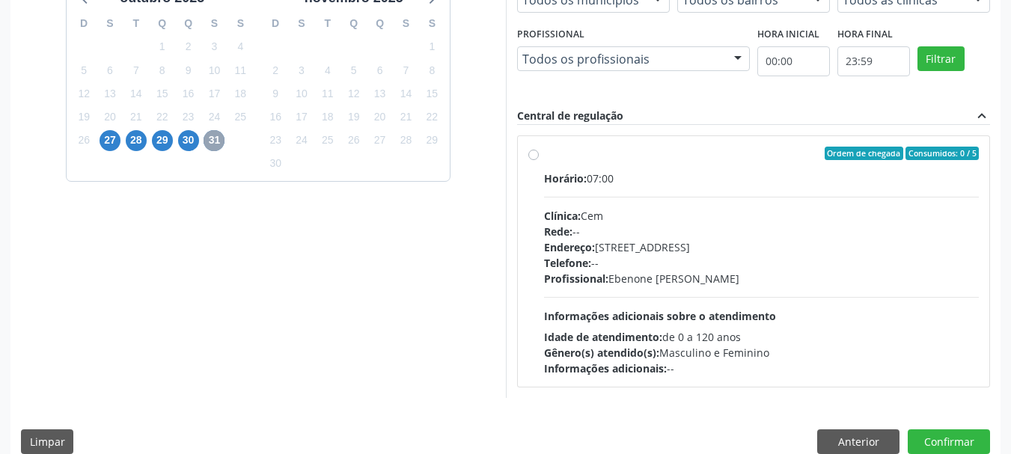
scroll to position [413, 0]
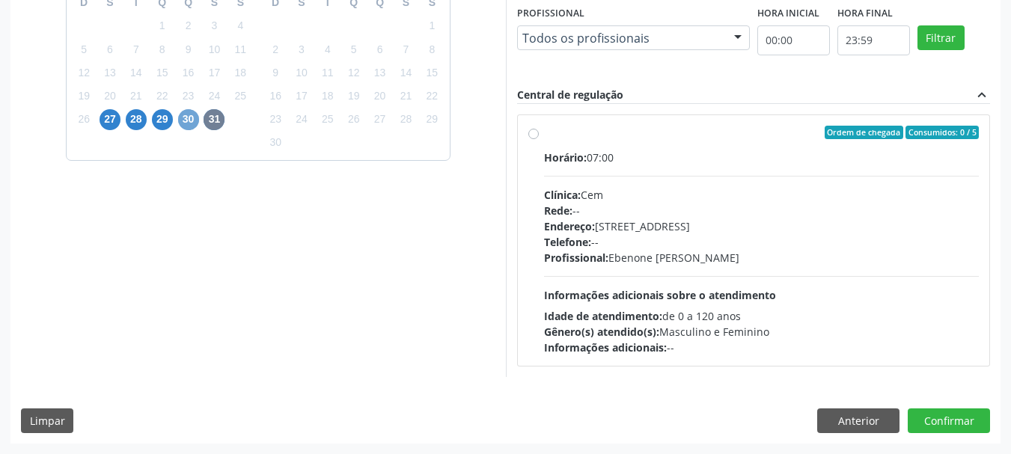
click at [191, 120] on span "30" at bounding box center [188, 119] width 21 height 21
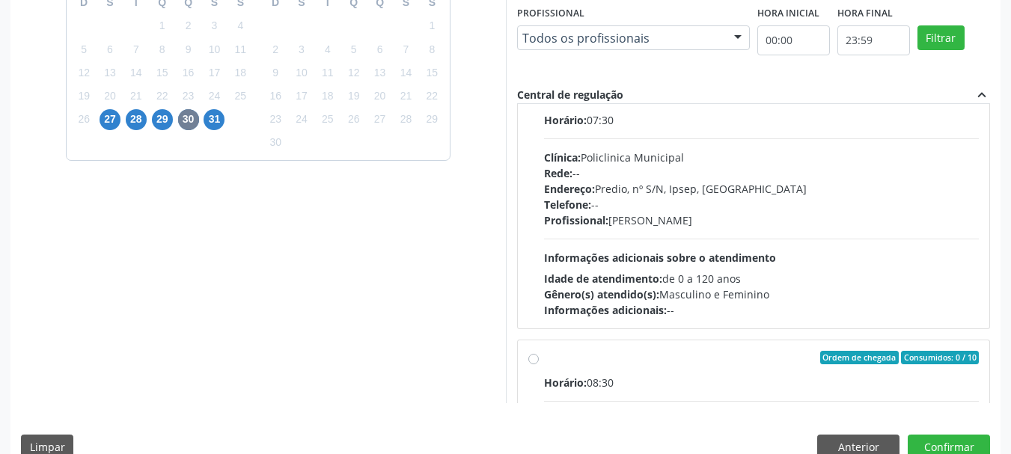
click at [767, 242] on div "Horário: 07:30 Clínica: Policlinica Municipal Rede: -- Endereço: Predio, nº S/N…" at bounding box center [761, 215] width 435 height 206
click at [539, 102] on input "Ordem de chegada Consumidos: 7 / 15 Horário: 07:30 Clínica: Policlinica Municip…" at bounding box center [533, 95] width 10 height 13
radio input "true"
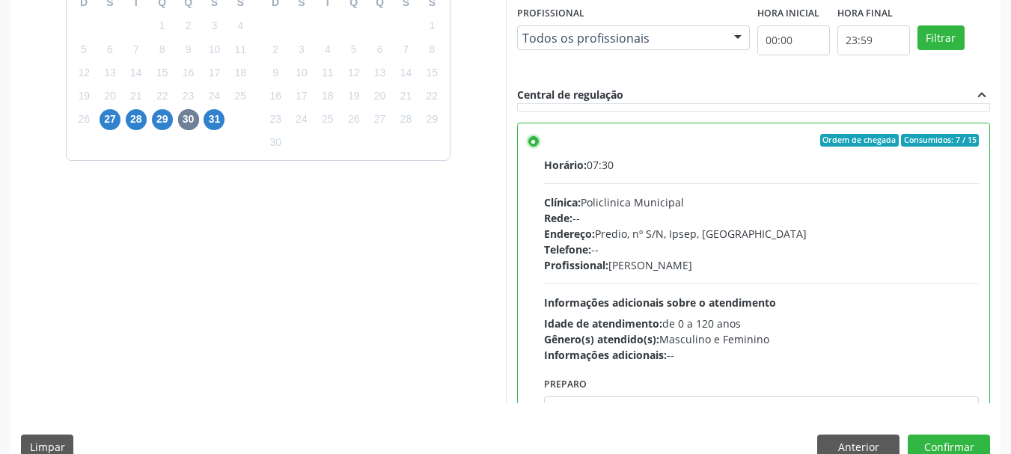
scroll to position [290, 0]
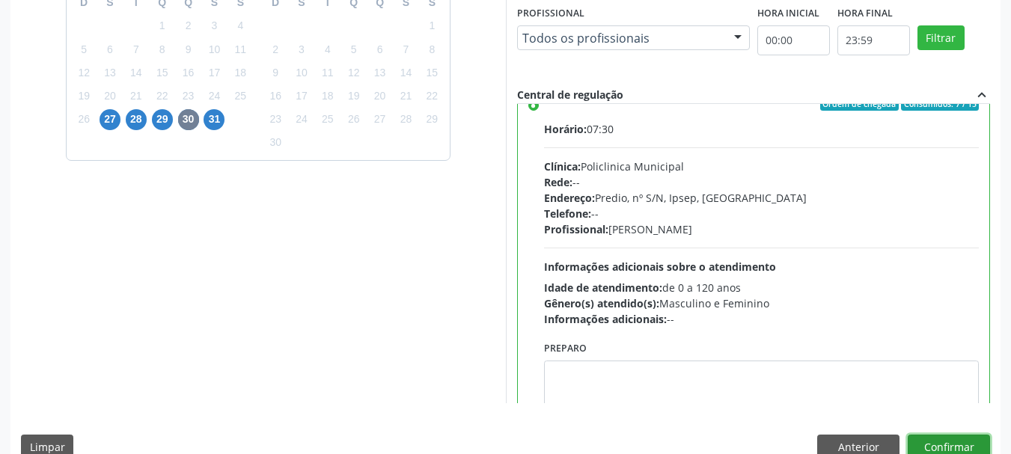
click at [939, 444] on button "Confirmar" at bounding box center [948, 447] width 82 height 25
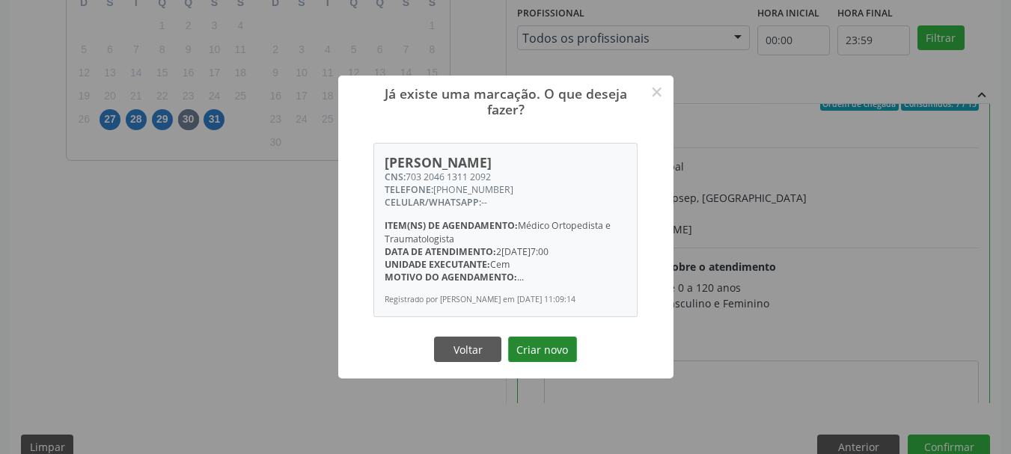
click at [546, 362] on button "Criar novo" at bounding box center [542, 349] width 69 height 25
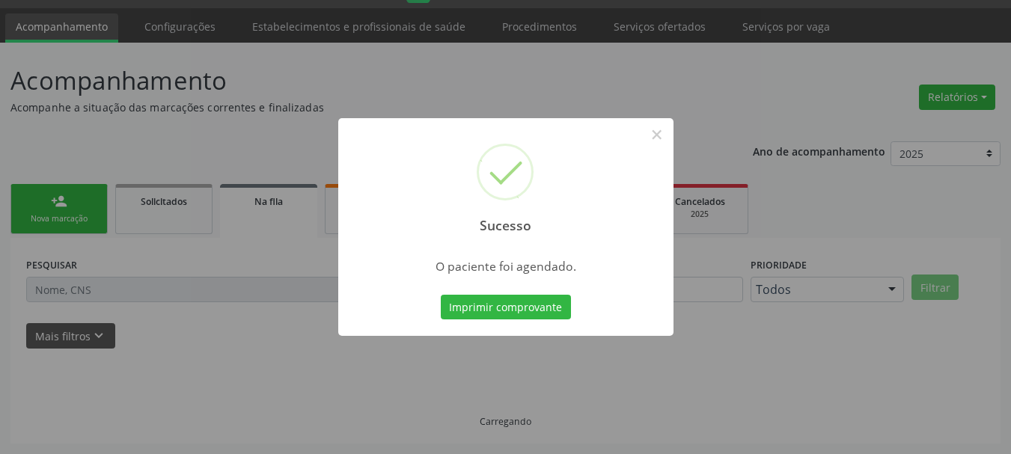
scroll to position [40, 0]
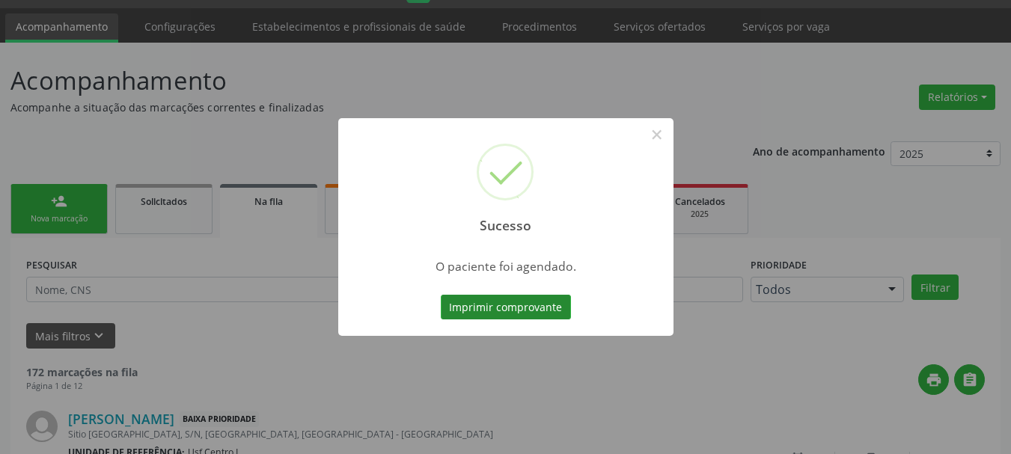
click at [503, 309] on button "Imprimir comprovante" at bounding box center [506, 307] width 130 height 25
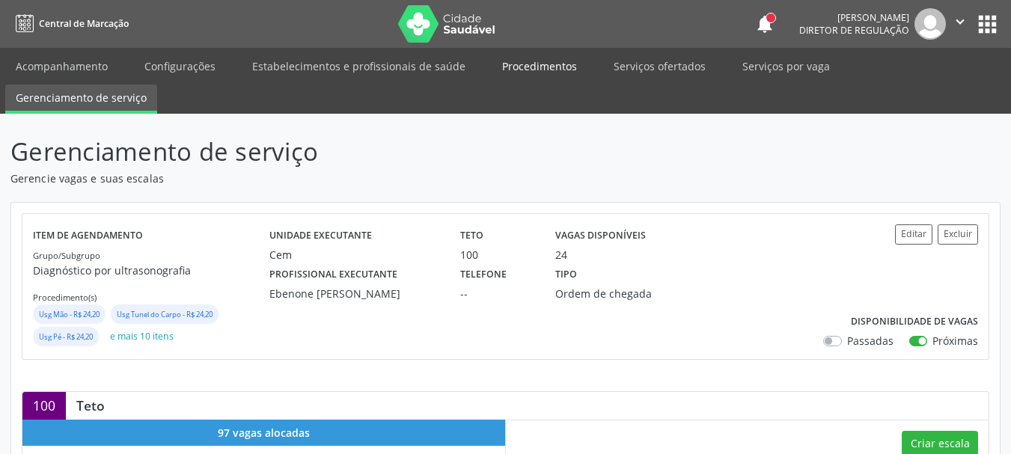
click at [538, 58] on link "Procedimentos" at bounding box center [539, 66] width 96 height 26
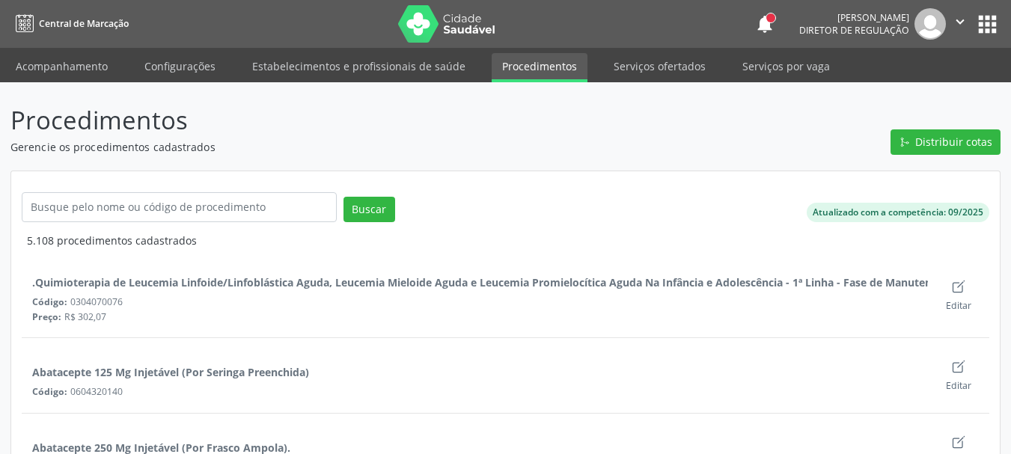
click at [946, 135] on span "Distribuir cotas" at bounding box center [953, 142] width 77 height 16
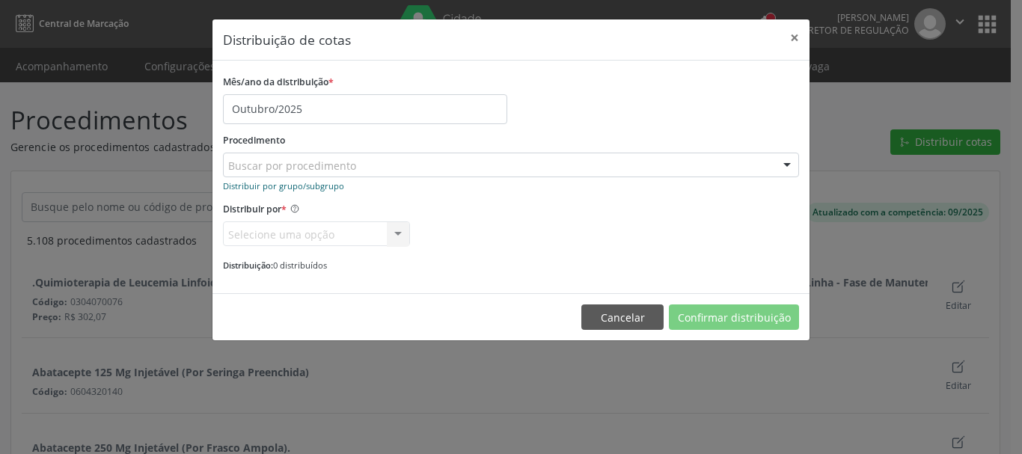
click at [269, 189] on small "Distribuir por grupo/subgrupo" at bounding box center [283, 185] width 121 height 11
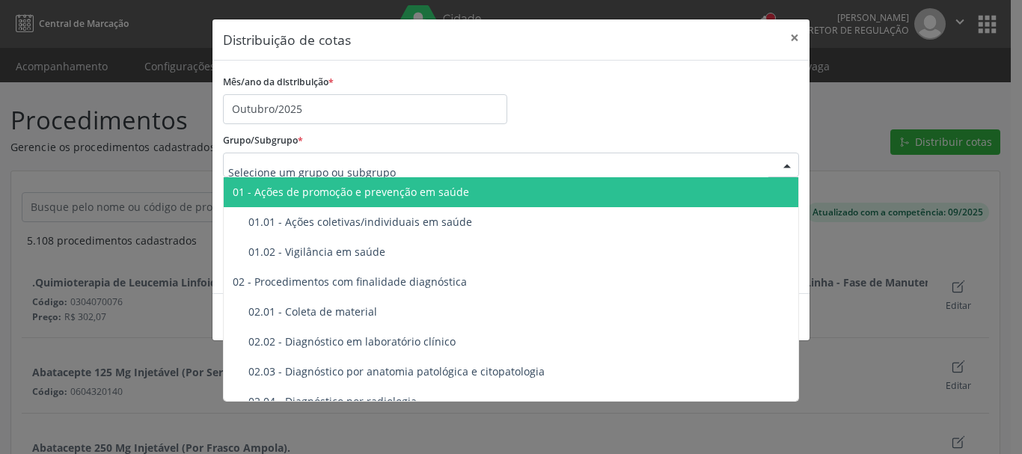
click at [269, 154] on div at bounding box center [511, 165] width 576 height 25
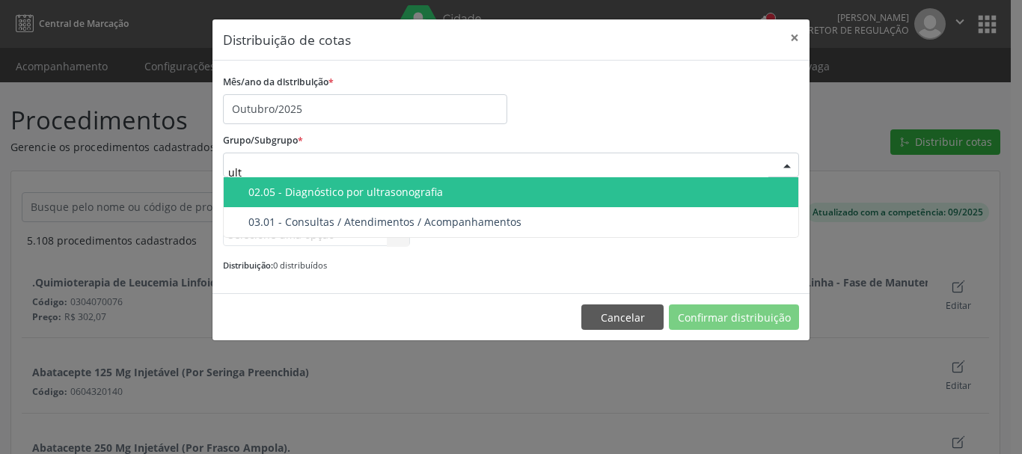
type input "ultr"
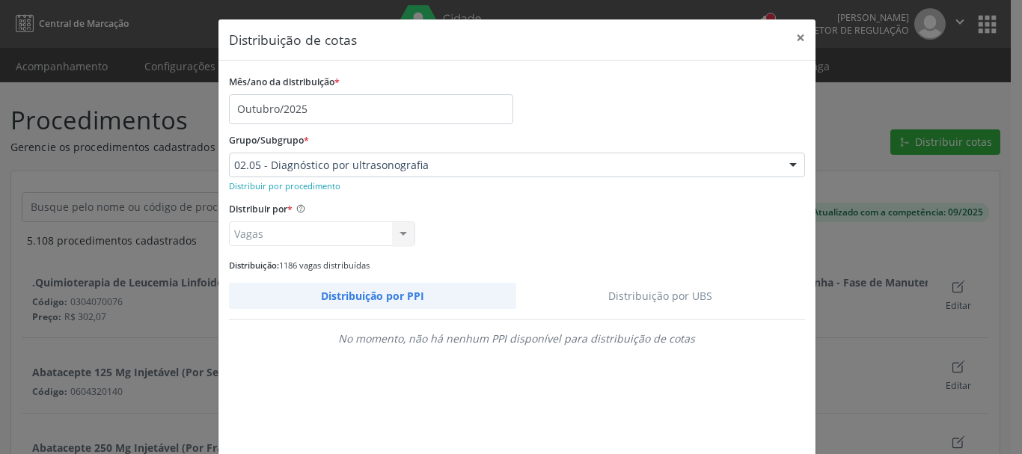
click at [640, 297] on link "Distribuição por UBS" at bounding box center [660, 296] width 289 height 26
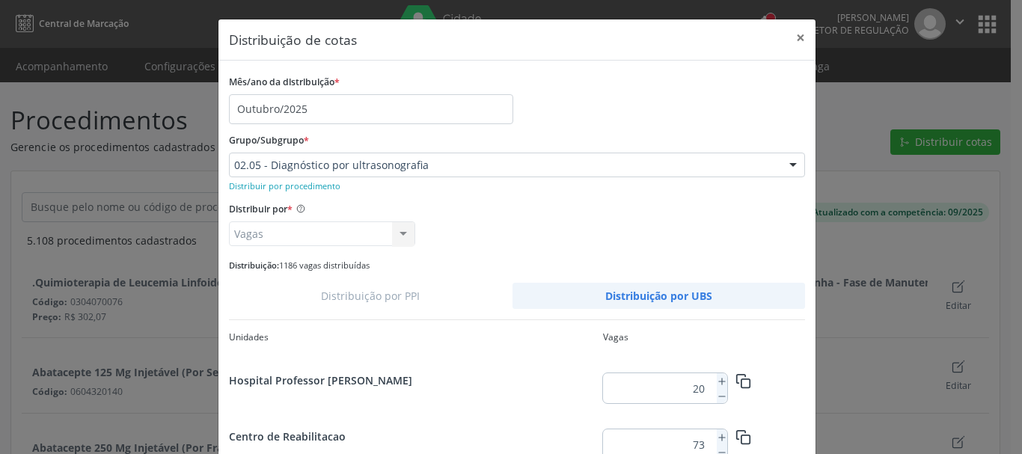
scroll to position [75, 0]
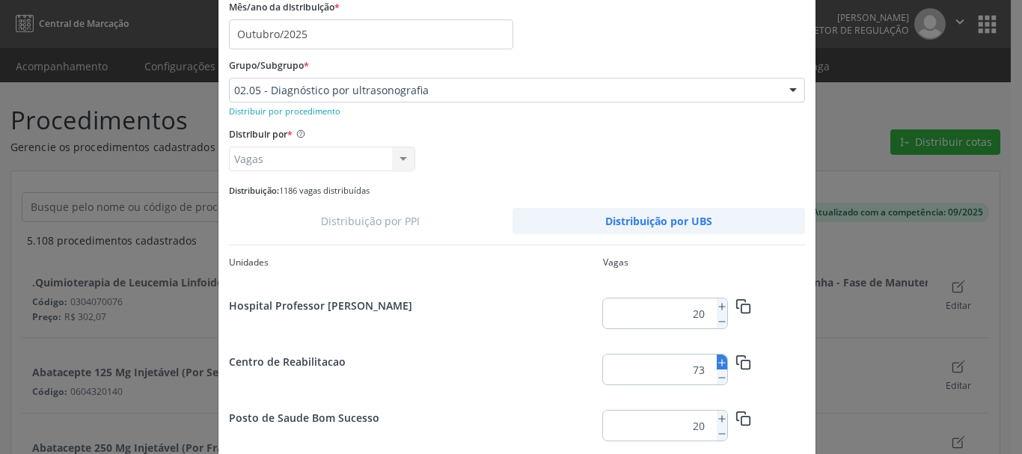
click at [717, 361] on icon at bounding box center [722, 363] width 10 height 10
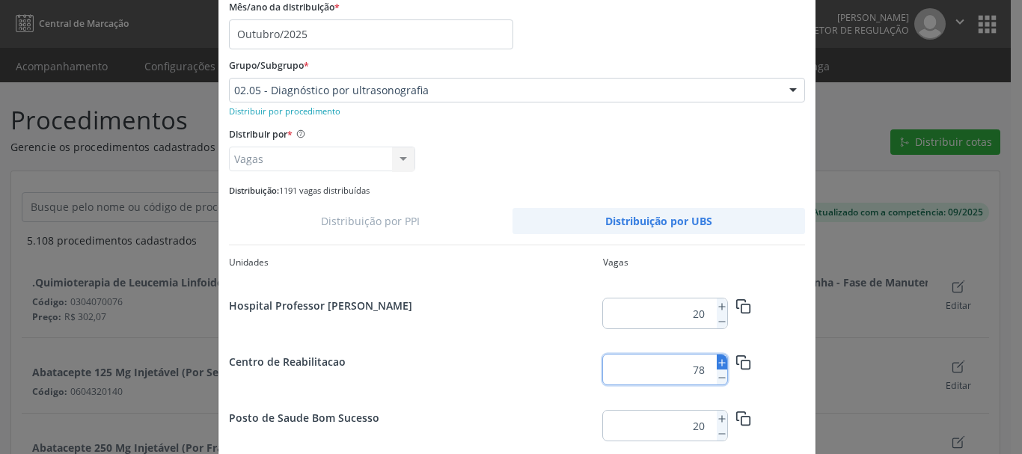
click at [717, 361] on icon at bounding box center [722, 363] width 10 height 10
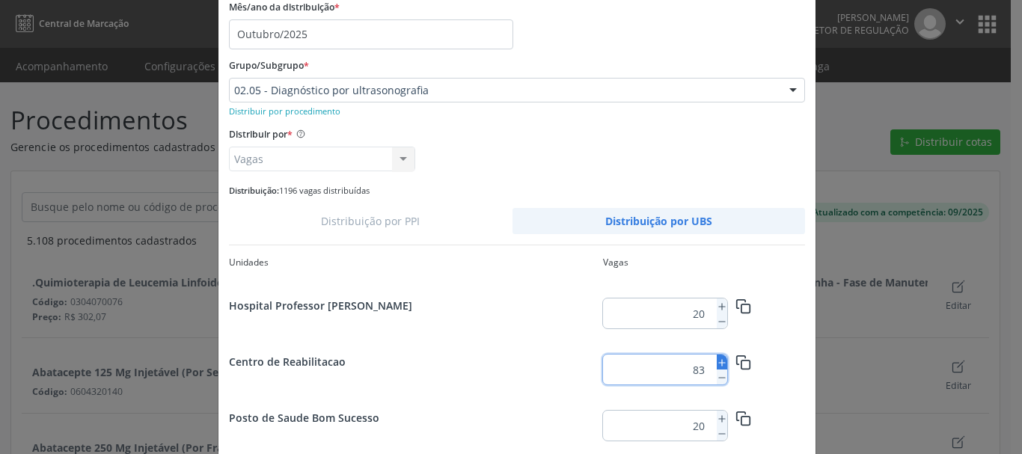
click at [717, 361] on icon at bounding box center [722, 363] width 10 height 10
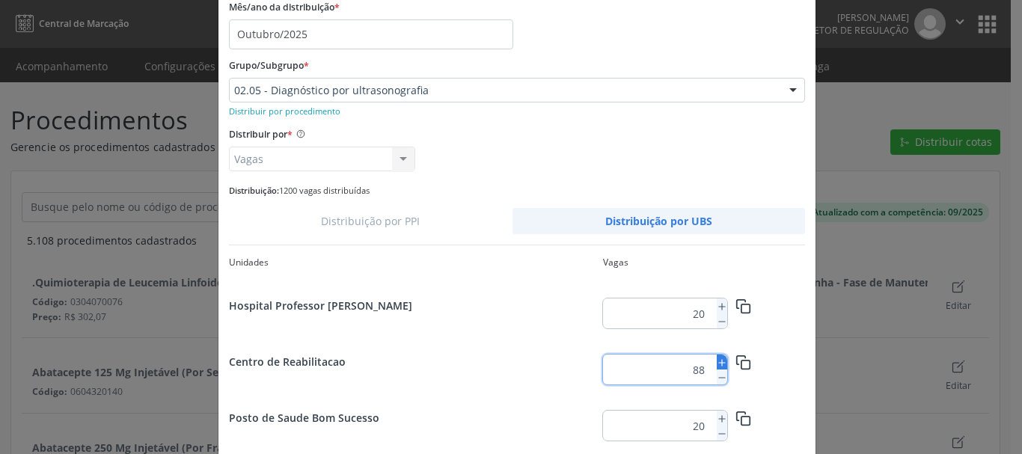
click at [717, 361] on icon at bounding box center [722, 363] width 10 height 10
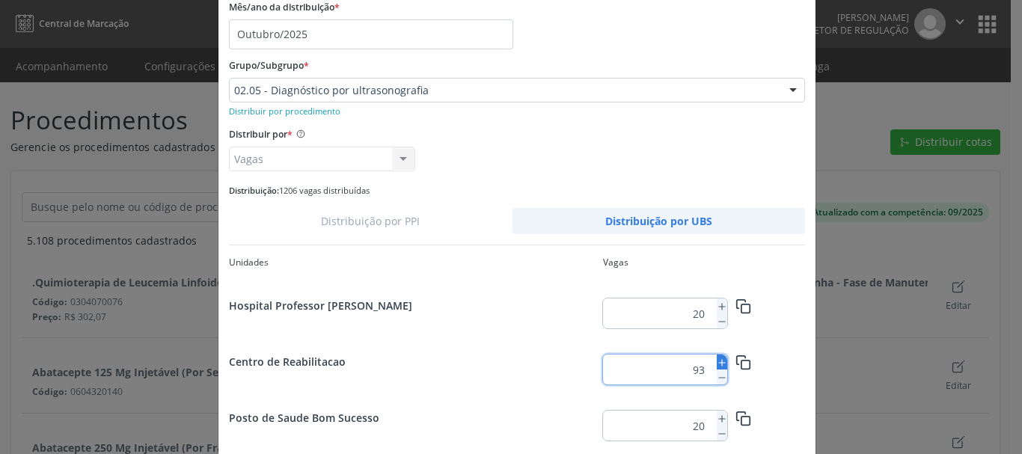
click at [717, 361] on icon at bounding box center [722, 363] width 10 height 10
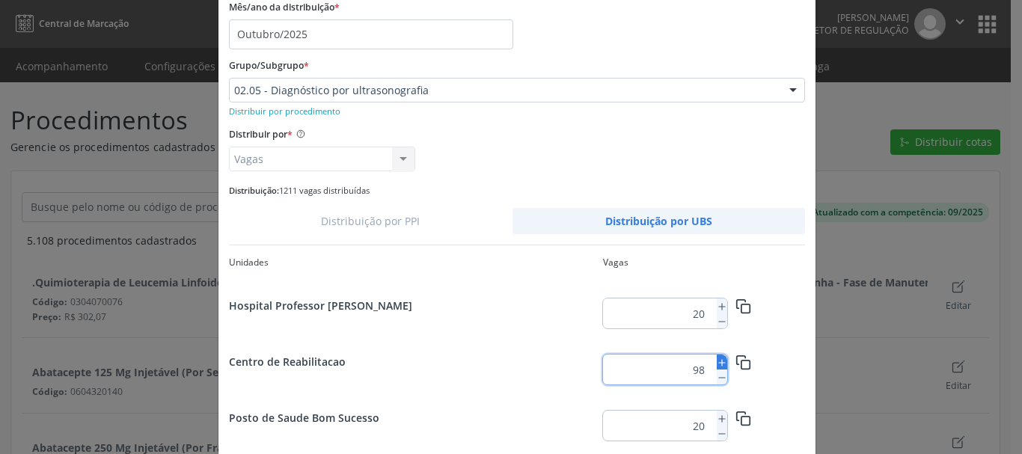
click at [717, 361] on icon at bounding box center [722, 363] width 10 height 10
type input "100"
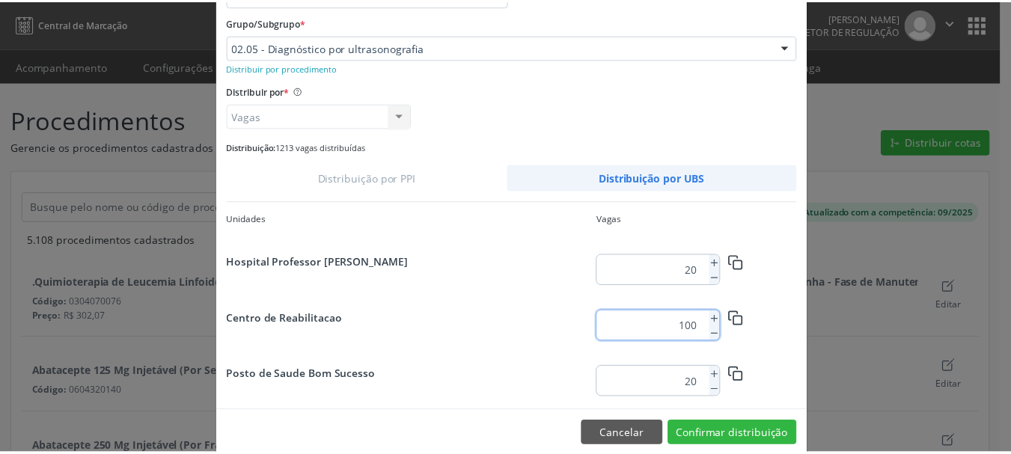
scroll to position [141, 0]
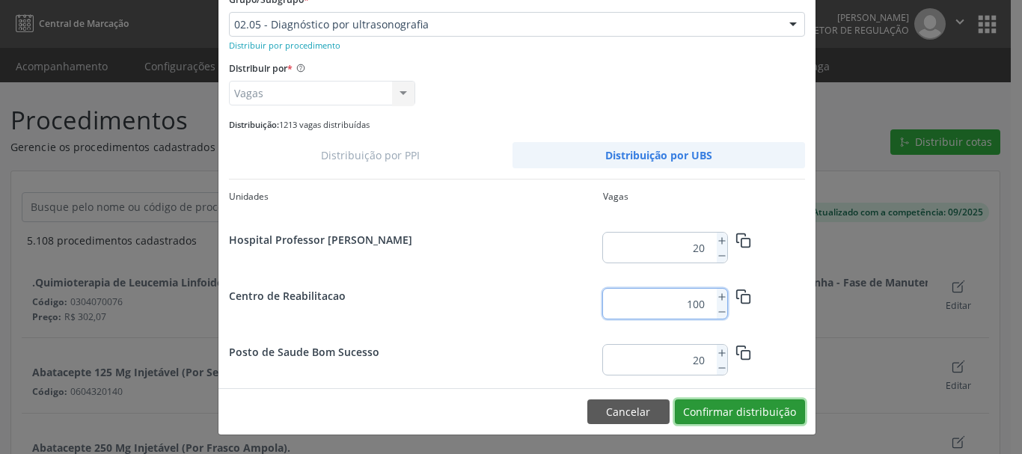
click at [744, 405] on button "Confirmar distribuição" at bounding box center [740, 411] width 130 height 25
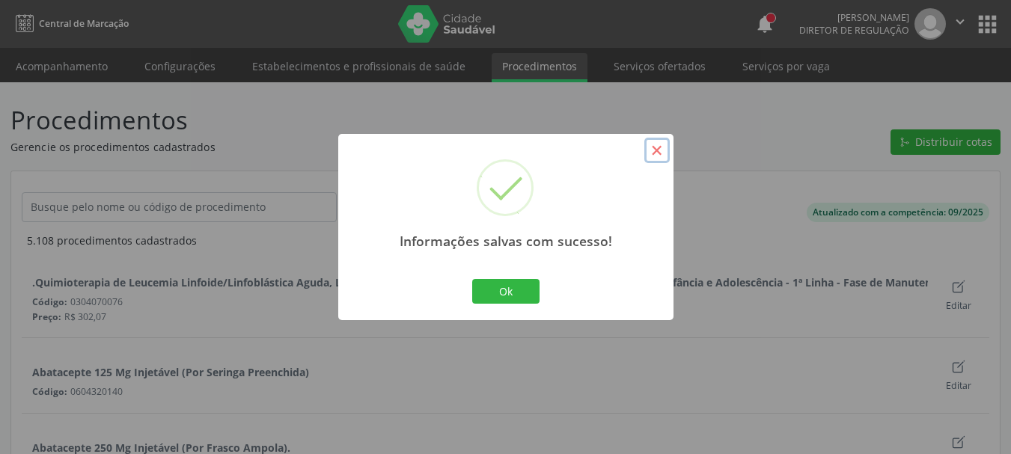
click at [663, 150] on button "×" at bounding box center [656, 150] width 25 height 25
